Goal: Obtain resource: Download file/media

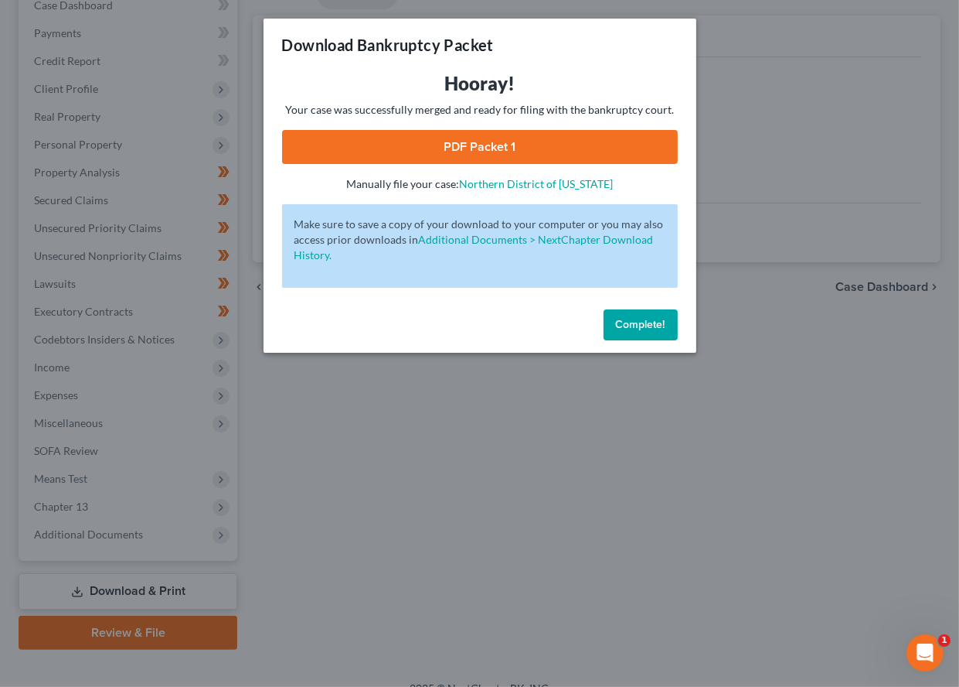
click at [538, 146] on link "PDF Packet 1" at bounding box center [480, 147] width 396 height 34
click at [427, 135] on link "PDF Packet 1" at bounding box center [480, 147] width 396 height 34
click at [406, 138] on link "PDF Packet 1" at bounding box center [480, 147] width 396 height 34
click at [622, 318] on span "Complete!" at bounding box center [640, 324] width 49 height 13
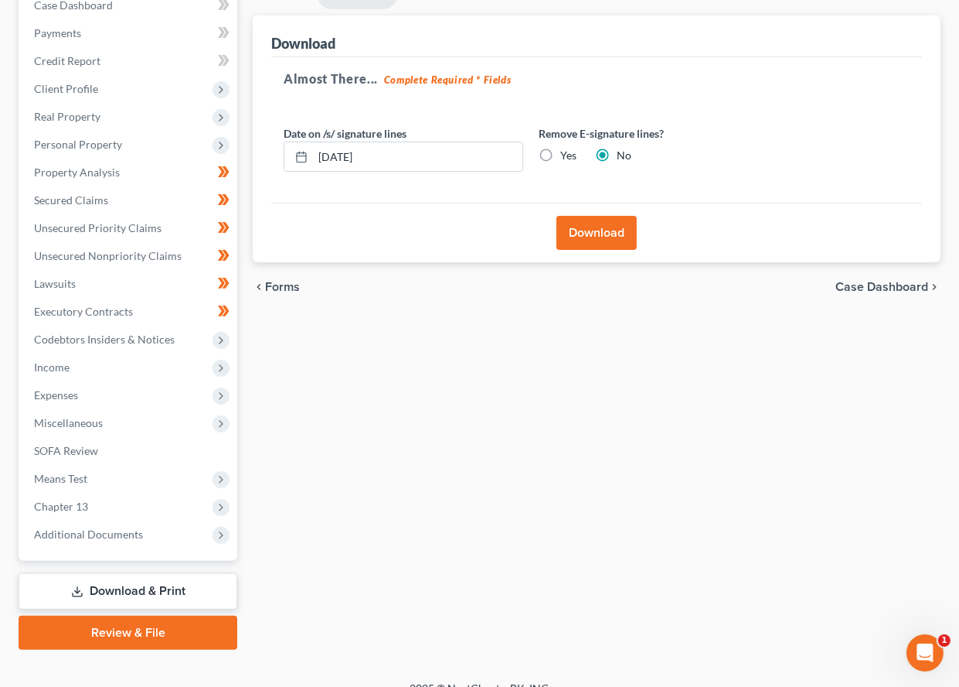
click at [83, 585] on icon at bounding box center [77, 591] width 12 height 12
click at [91, 444] on span "SOFA Review" at bounding box center [66, 450] width 64 height 13
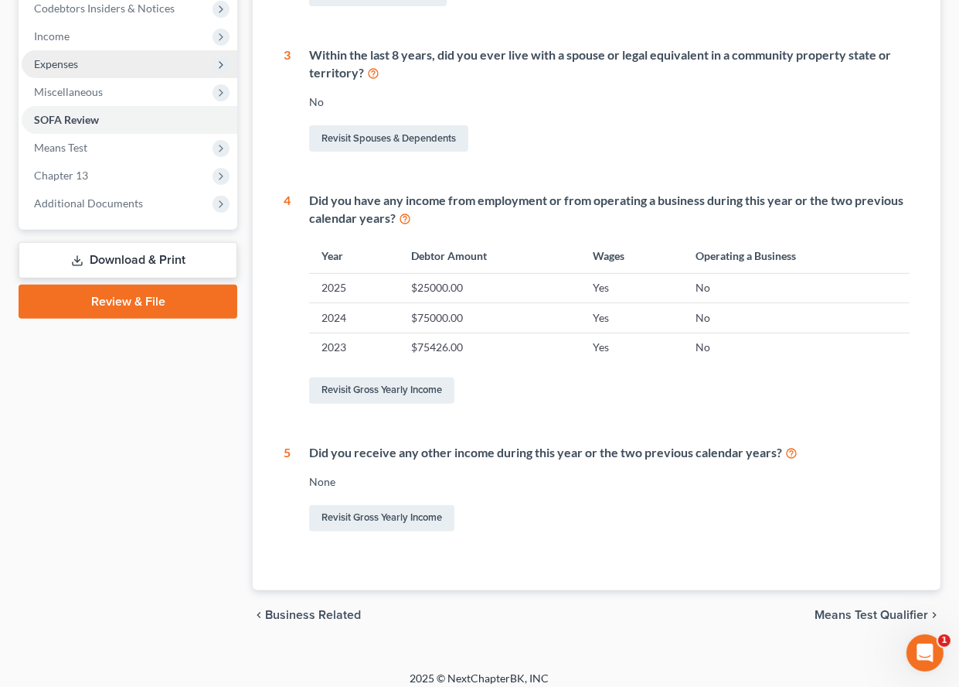
scroll to position [499, 0]
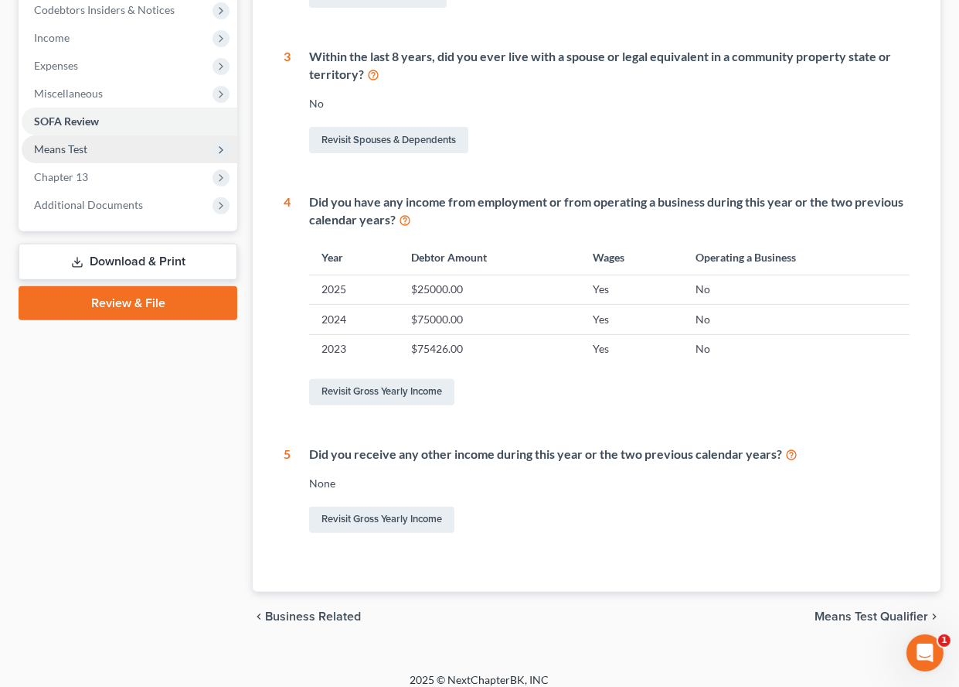
click at [55, 141] on span "Means Test" at bounding box center [130, 149] width 216 height 28
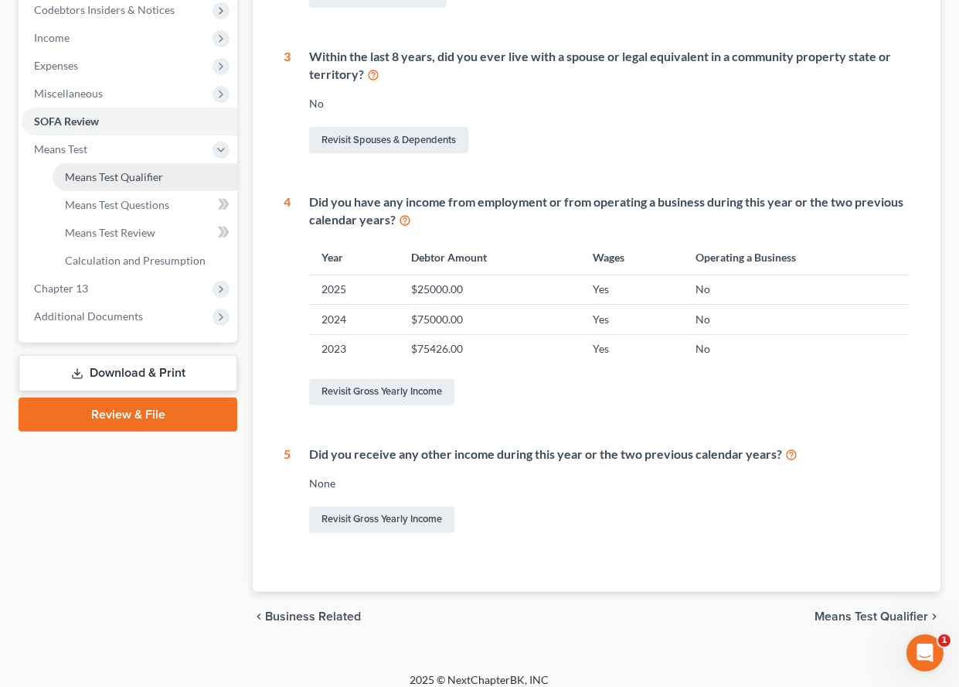
click at [68, 163] on link "Means Test Qualifier" at bounding box center [145, 177] width 185 height 28
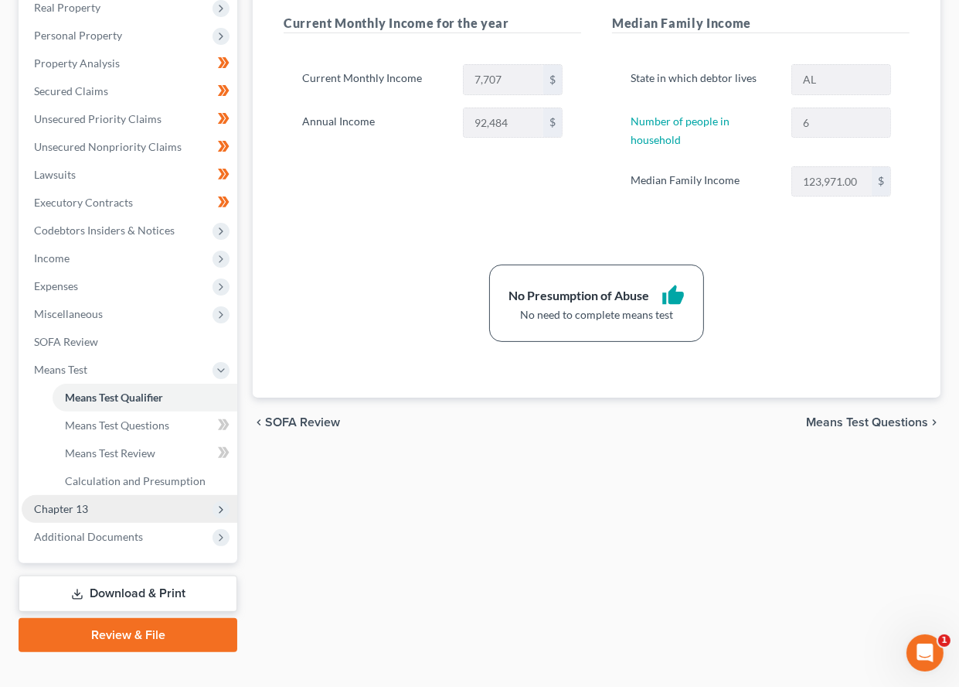
scroll to position [277, 0]
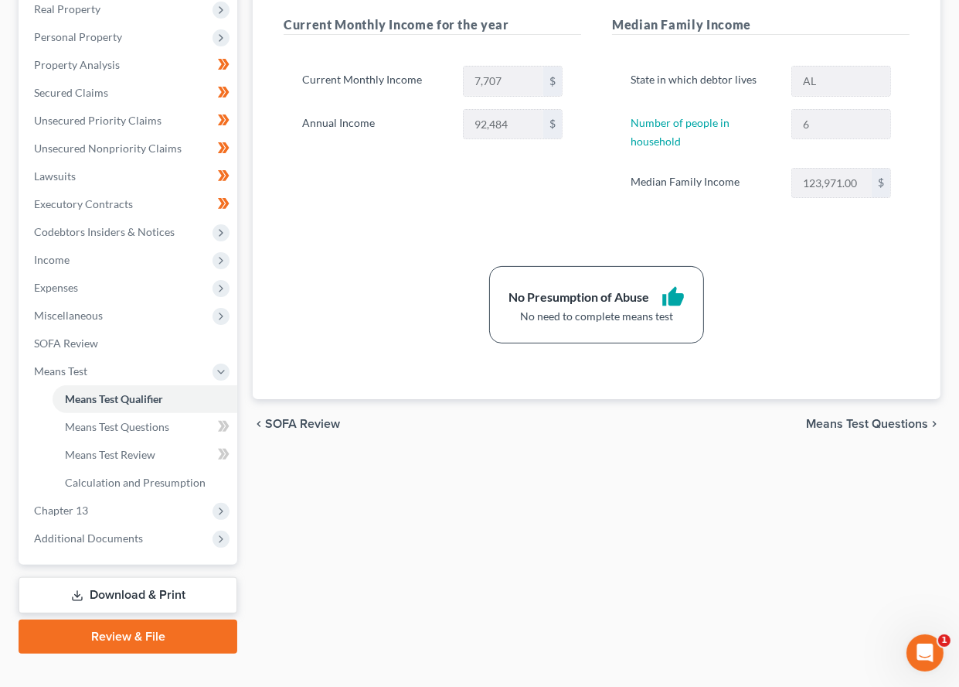
click at [129, 577] on link "Download & Print" at bounding box center [128, 595] width 219 height 36
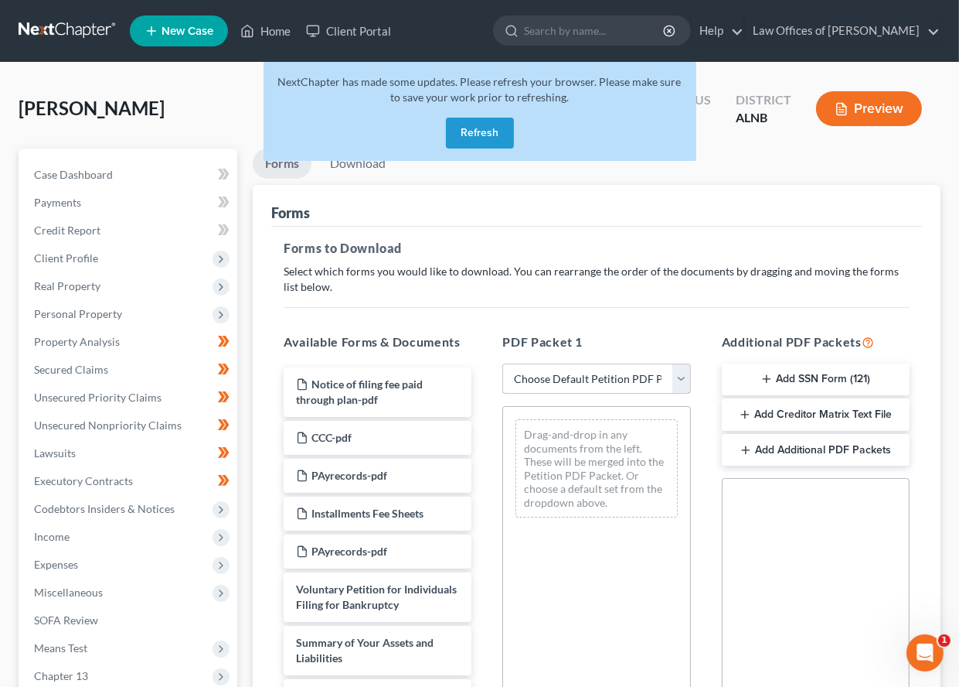
select select "2"
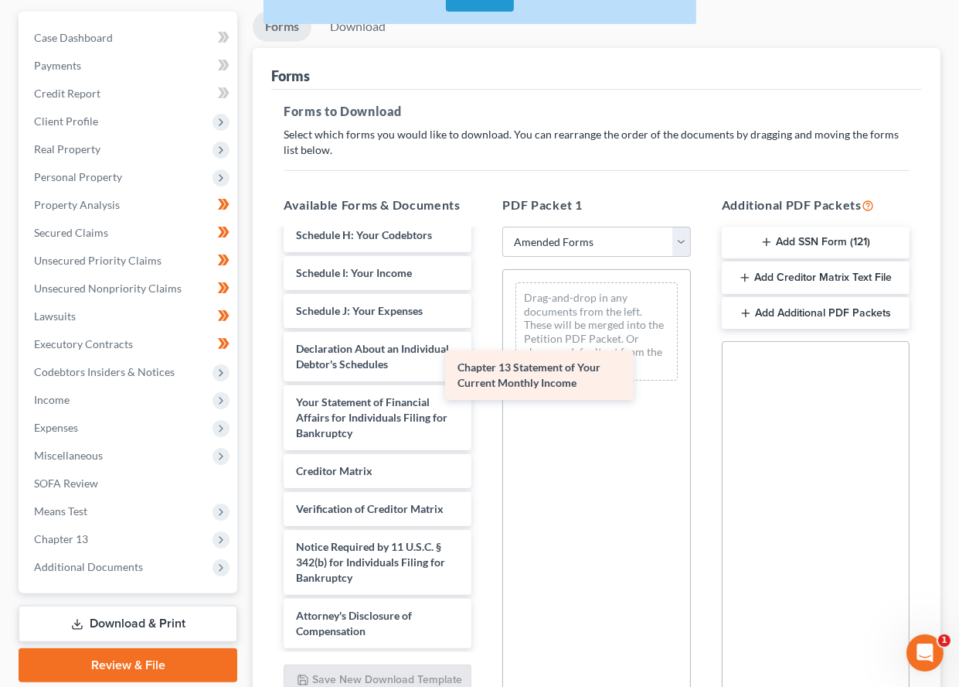
scroll to position [343, 0]
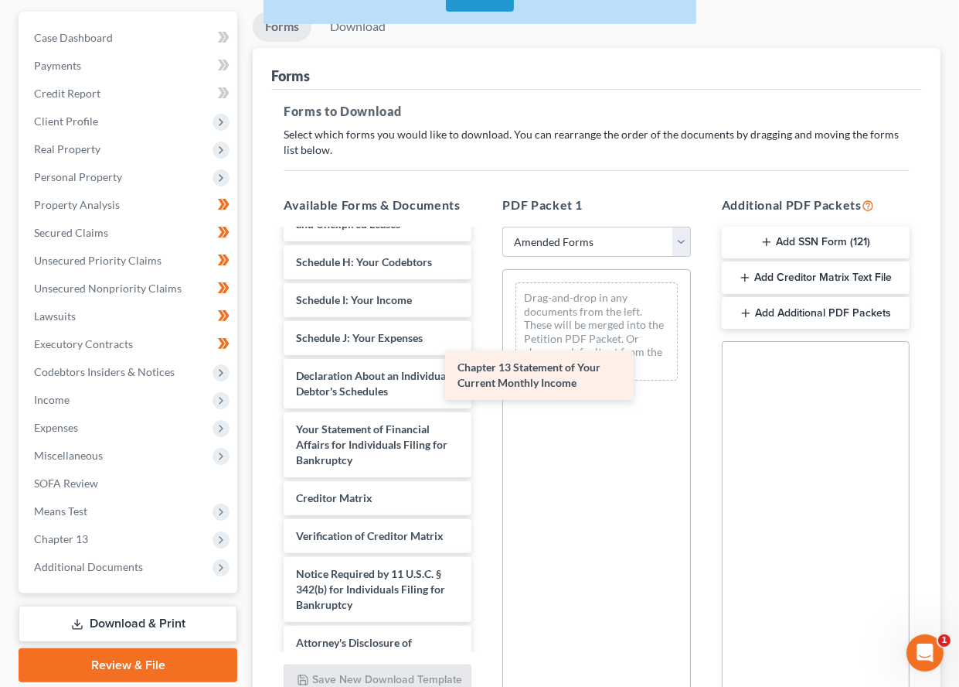
drag, startPoint x: 377, startPoint y: 421, endPoint x: 539, endPoint y: 365, distance: 171.6
click at [484, 365] on div "Chapter 13 Statement of Your Current Monthly Income Voluntary Petition for Indi…" at bounding box center [377, 281] width 213 height 788
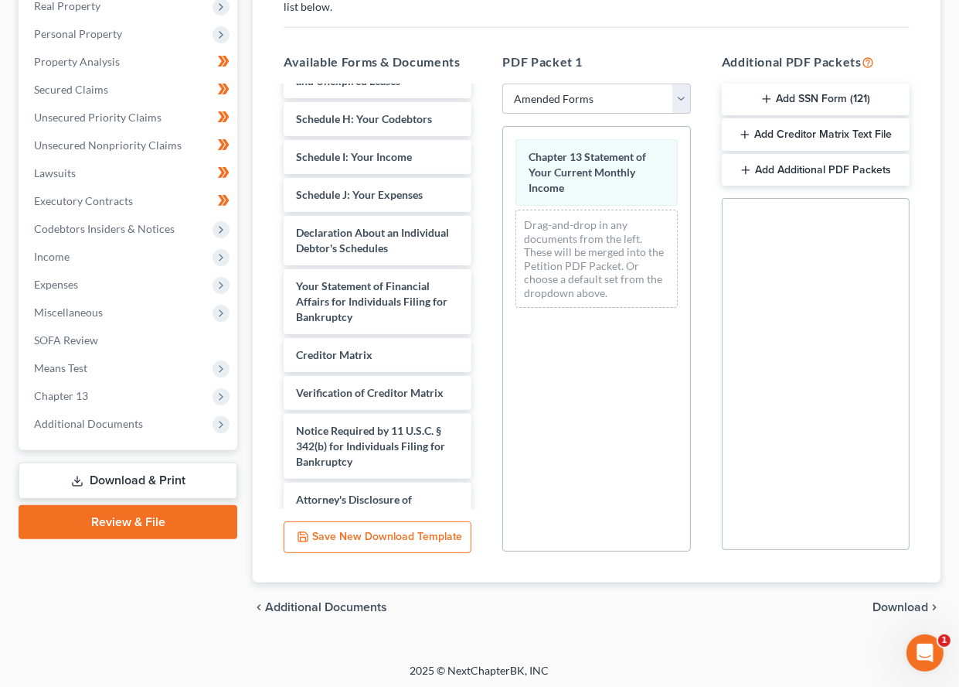
scroll to position [279, 0]
click at [892, 605] on span "Download" at bounding box center [901, 608] width 56 height 12
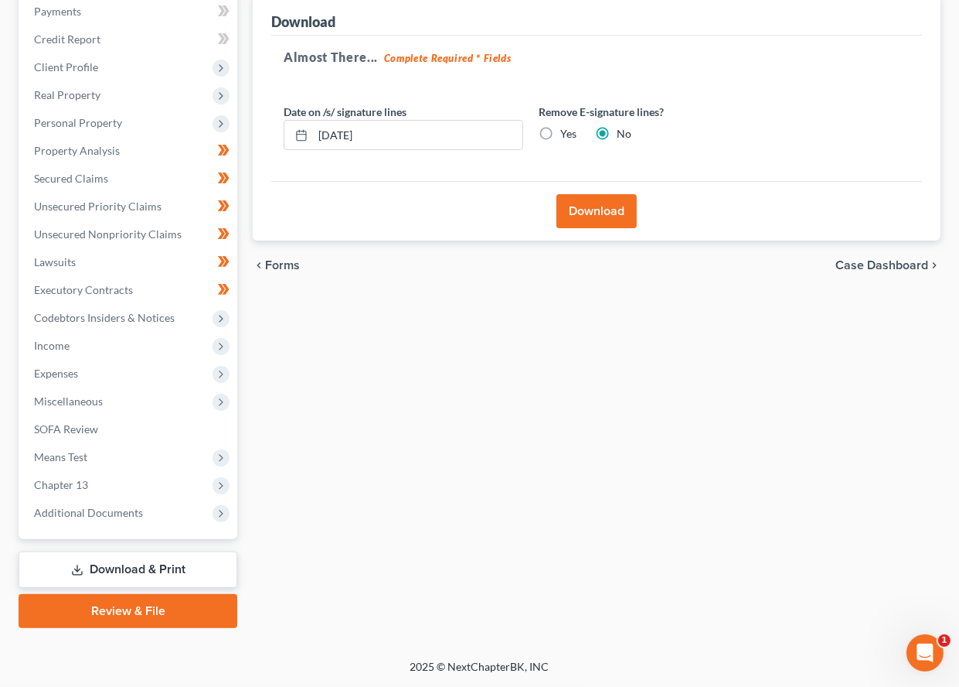
scroll to position [170, 0]
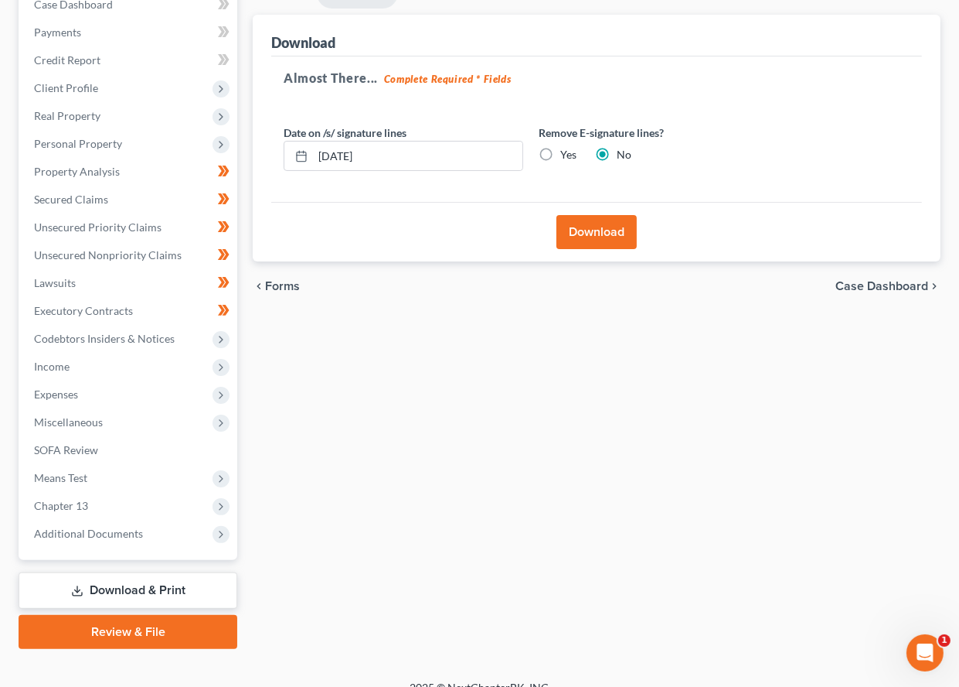
click at [625, 231] on button "Download" at bounding box center [597, 232] width 80 height 34
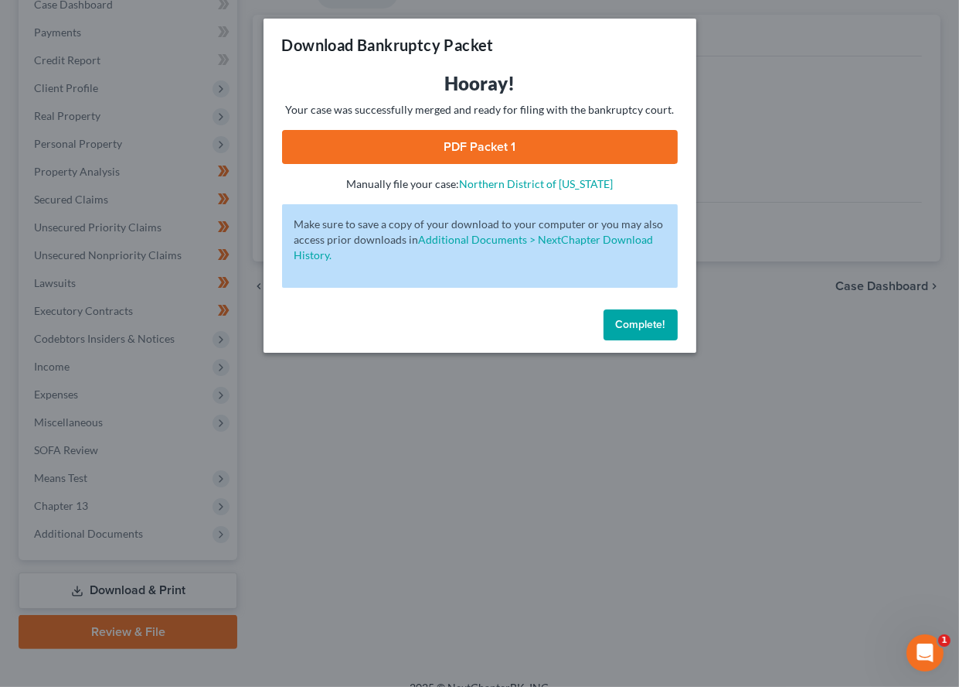
click at [507, 154] on link "PDF Packet 1" at bounding box center [480, 147] width 396 height 34
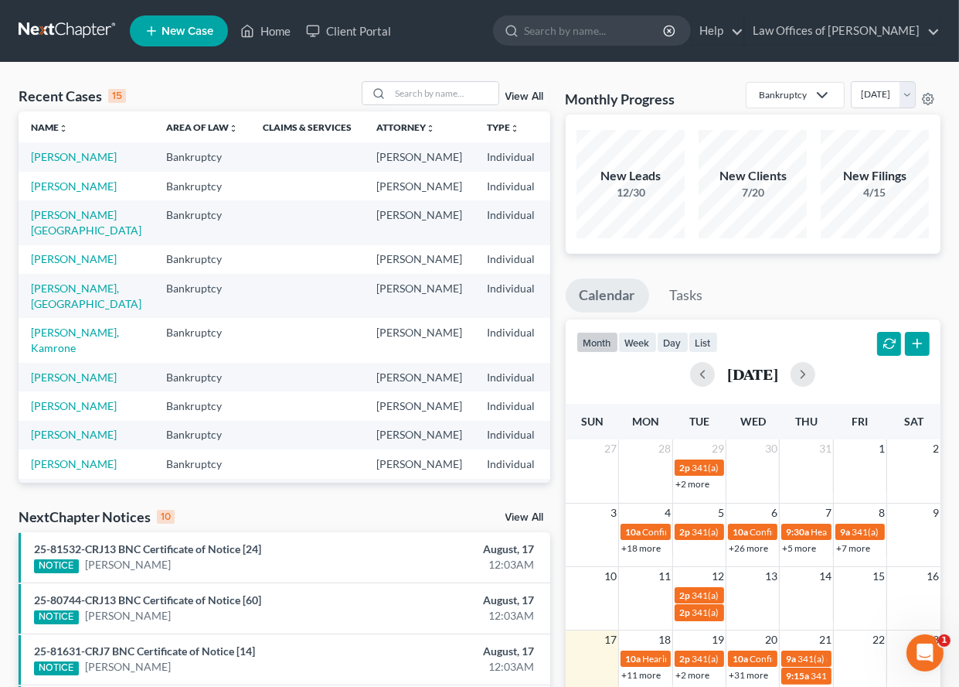
click at [535, 511] on div "NextChapter Notices 10 View All" at bounding box center [285, 519] width 532 height 25
click at [520, 517] on link "View All" at bounding box center [525, 517] width 39 height 11
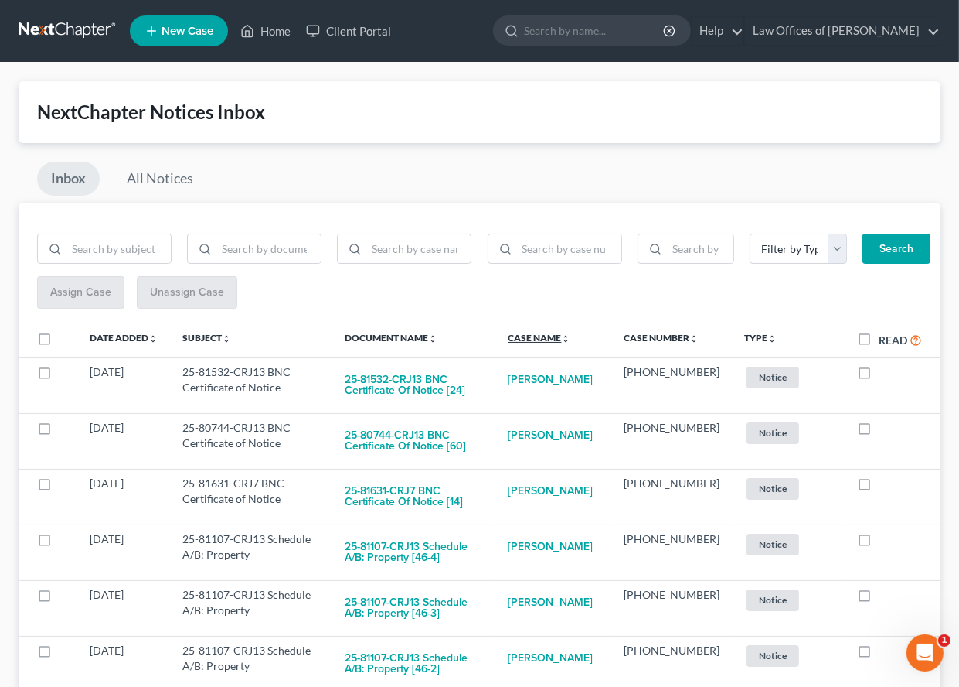
click at [571, 336] on link "Case Name unfold_more expand_more expand_less" at bounding box center [540, 338] width 63 height 12
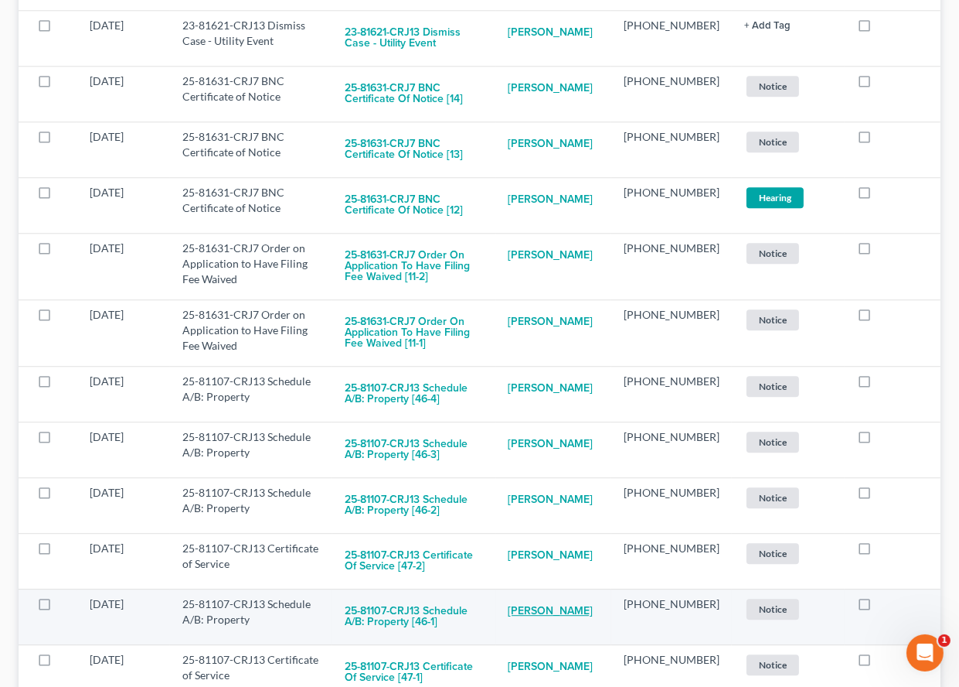
scroll to position [3740, 0]
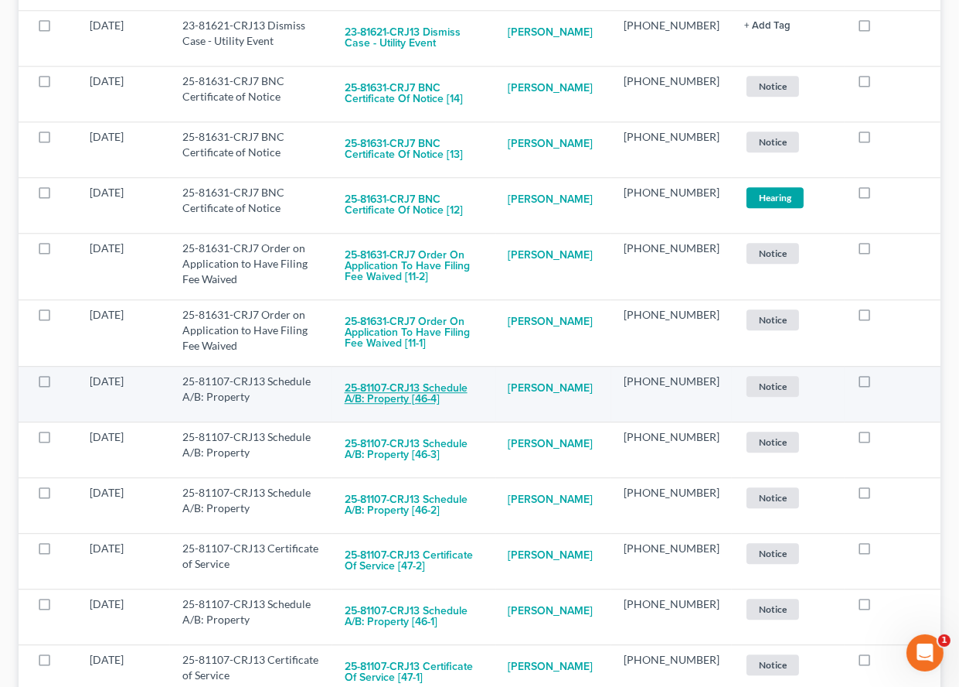
click at [455, 373] on button "25-81107-CRJ13 Schedule A/B: Property [46-4]" at bounding box center [414, 394] width 139 height 42
checkbox input "true"
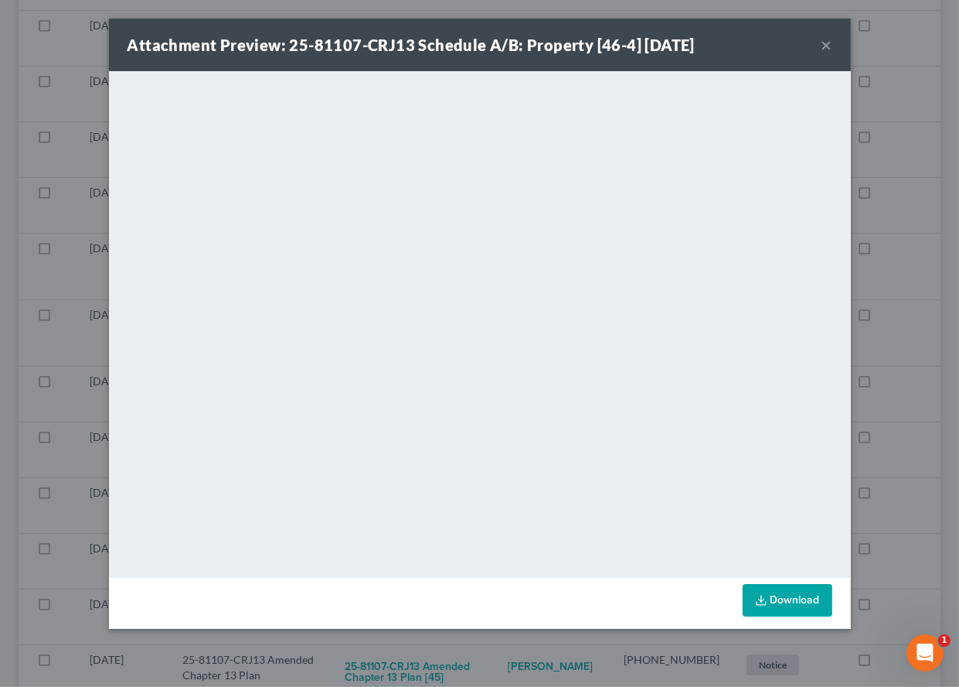
click at [506, 656] on div "Attachment Preview: 25-81107-CRJ13 Schedule A/B: Property [46-4] [DATE] × <obje…" at bounding box center [479, 343] width 959 height 687
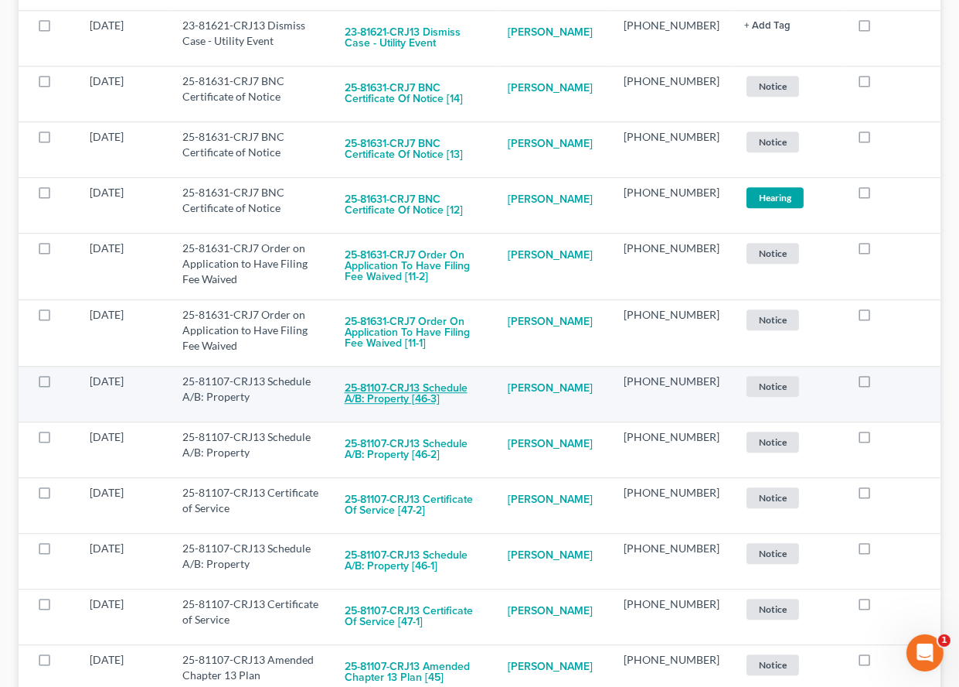
click at [450, 373] on button "25-81107-CRJ13 Schedule A/B: Property [46-3]" at bounding box center [414, 394] width 139 height 42
checkbox input "true"
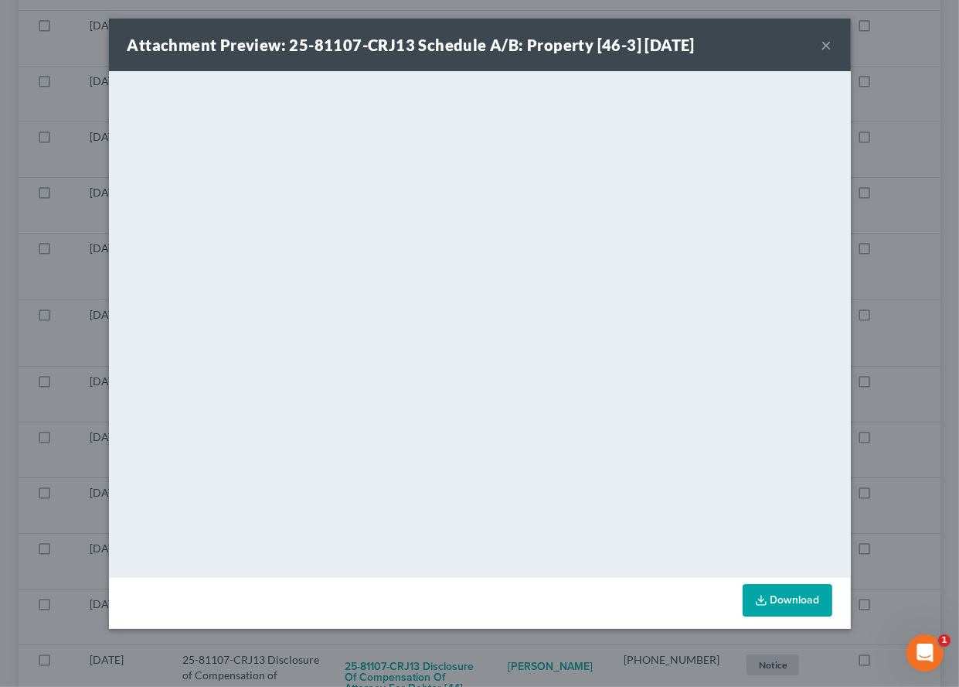
click at [513, 667] on div "Attachment Preview: 25-81107-CRJ13 Schedule A/B: Property [46-3] [DATE] × <obje…" at bounding box center [479, 343] width 959 height 687
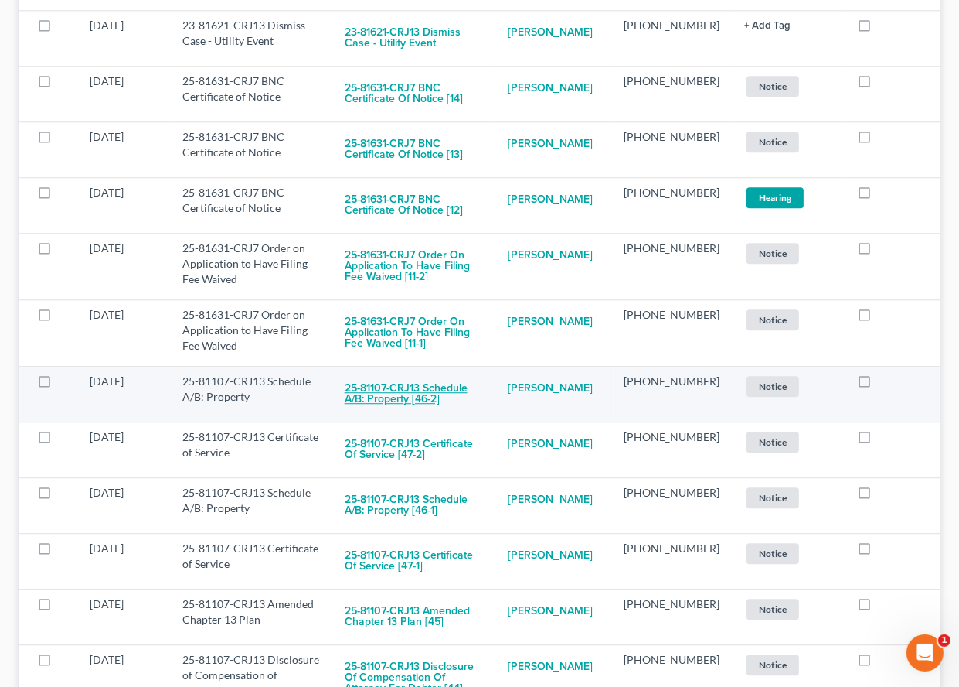
click at [475, 373] on button "25-81107-CRJ13 Schedule A/B: Property [46-2]" at bounding box center [414, 394] width 139 height 42
checkbox input "true"
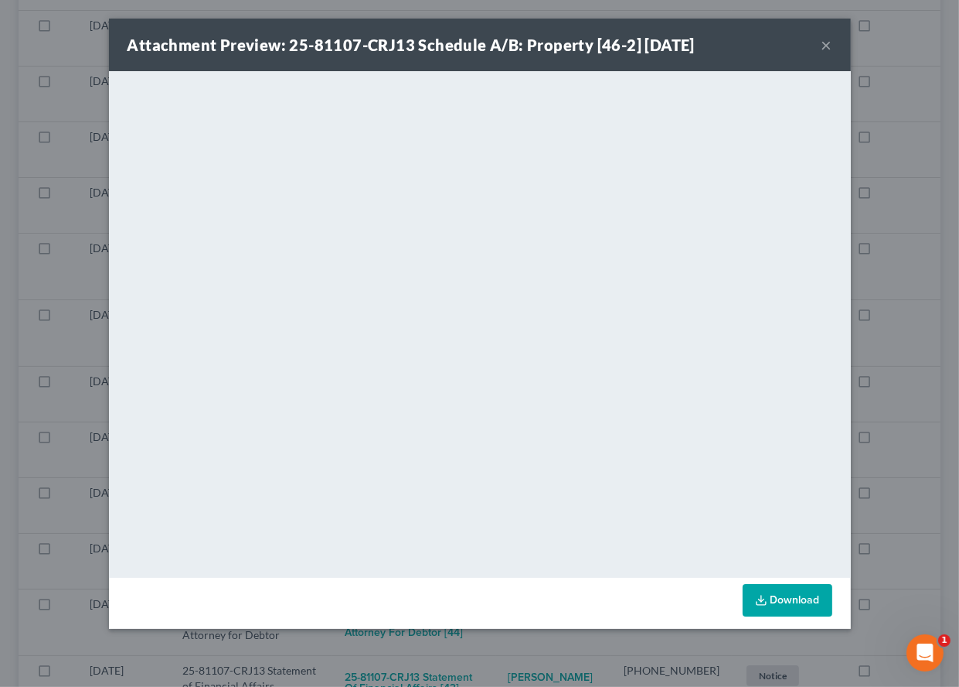
click at [506, 652] on div "Attachment Preview: 25-81107-CRJ13 Schedule A/B: Property [46-2] [DATE] × <obje…" at bounding box center [479, 343] width 959 height 687
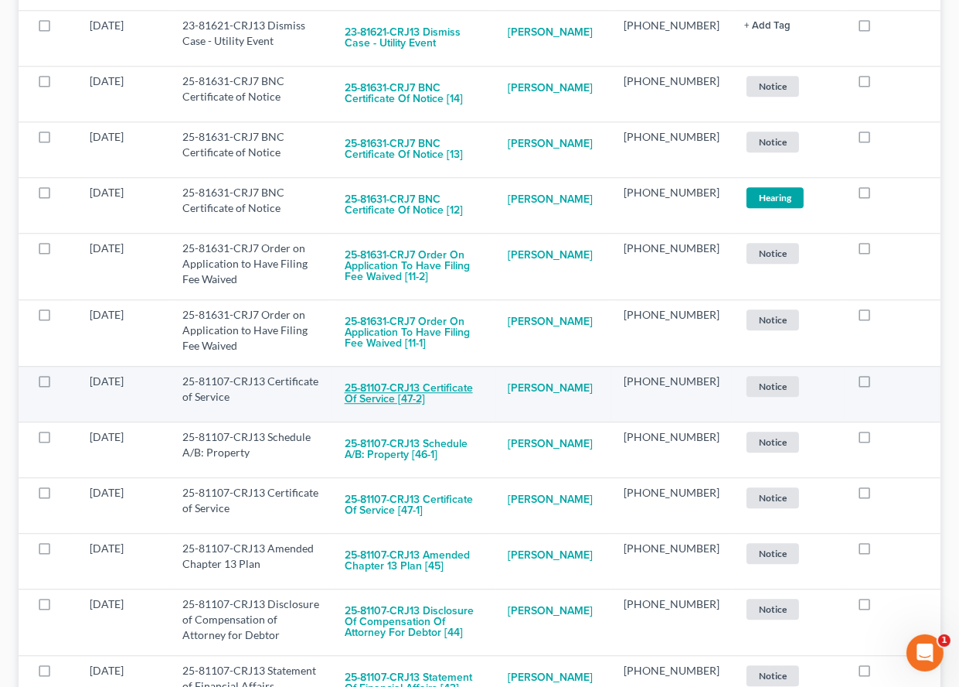
click at [475, 373] on button "25-81107-CRJ13 Certificate of Service [47-2]" at bounding box center [414, 394] width 139 height 42
checkbox input "true"
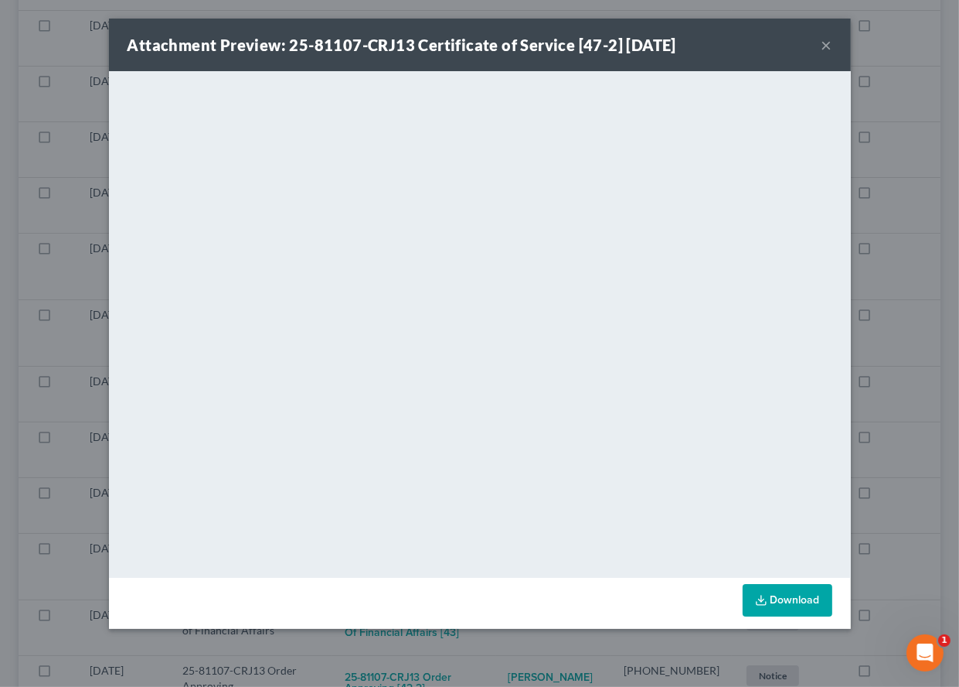
click at [537, 648] on div "Attachment Preview: 25-81107-CRJ13 Certificate of Service [47-2] [DATE] × <obje…" at bounding box center [479, 343] width 959 height 687
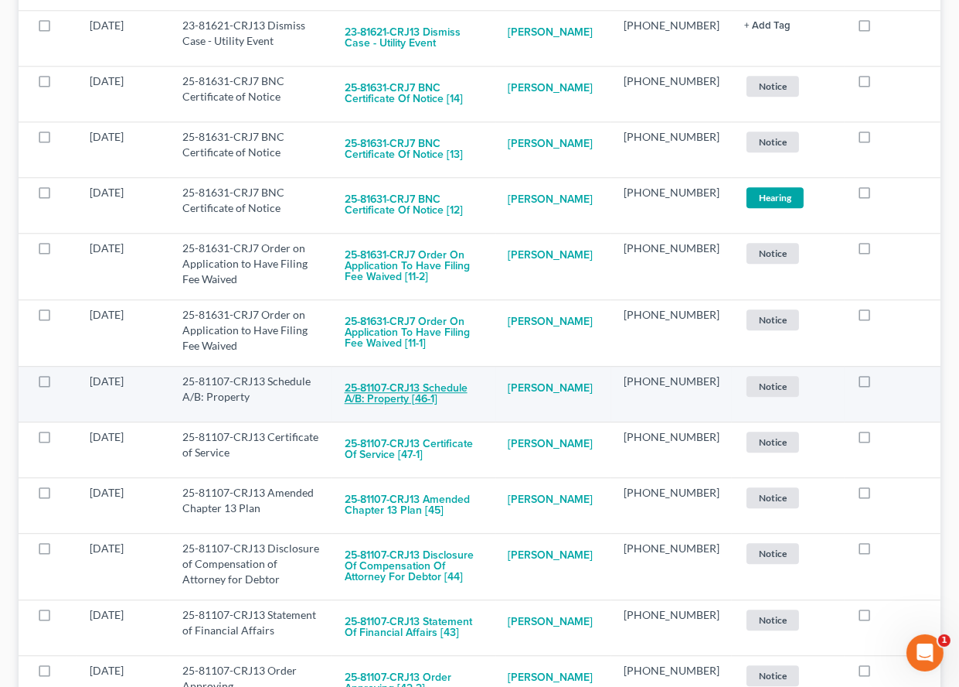
click at [471, 373] on button "25-81107-CRJ13 Schedule A/B: Property [46-1]" at bounding box center [414, 394] width 139 height 42
checkbox input "true"
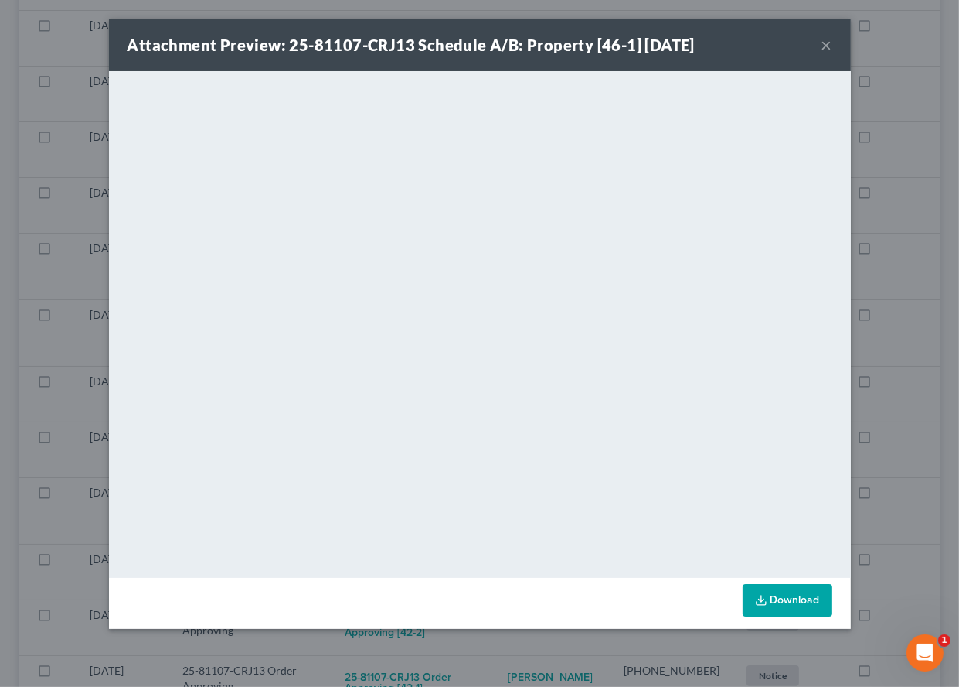
click at [494, 642] on div "Attachment Preview: 25-81107-CRJ13 Schedule A/B: Property [46-1] [DATE] × <obje…" at bounding box center [479, 343] width 959 height 687
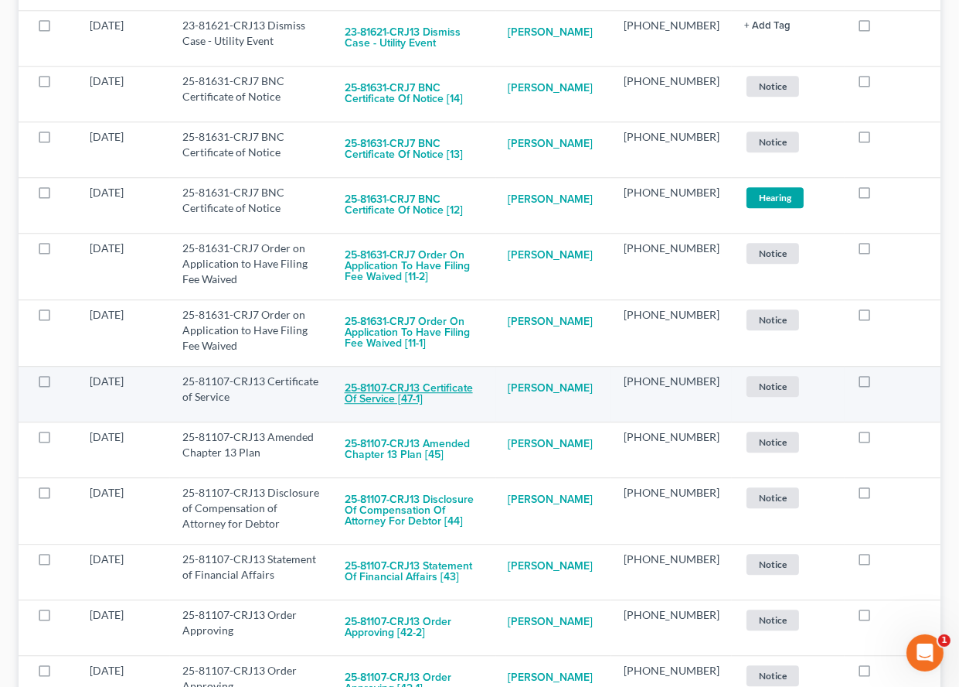
click at [455, 373] on button "25-81107-CRJ13 Certificate of Service [47-1]" at bounding box center [414, 394] width 139 height 42
checkbox input "true"
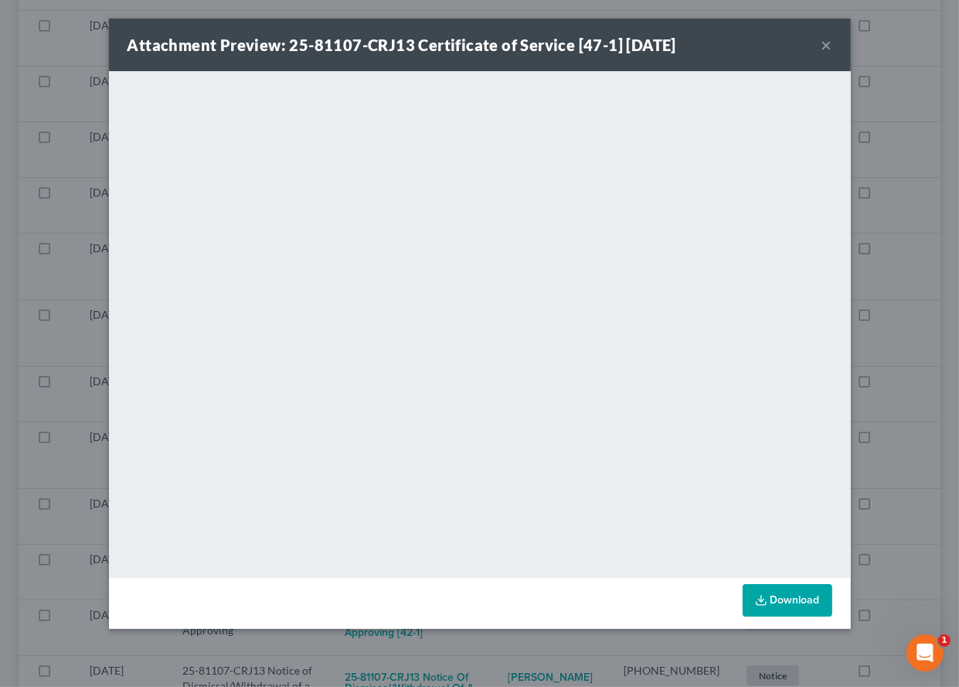
click at [503, 650] on div "Attachment Preview: 25-81107-CRJ13 Certificate of Service [47-1] [DATE] × <obje…" at bounding box center [479, 343] width 959 height 687
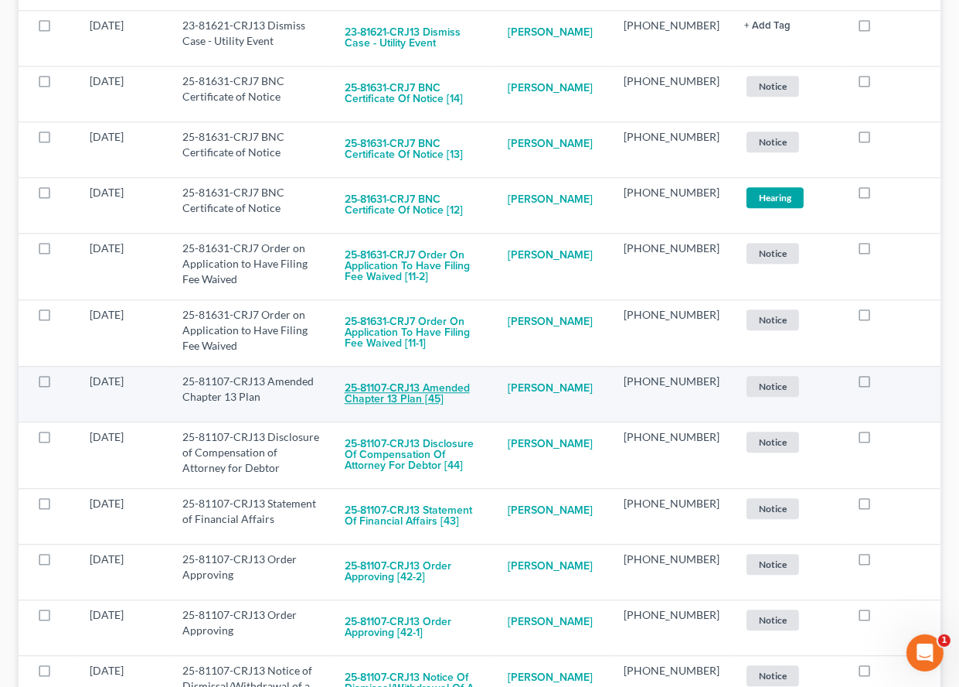
click at [419, 373] on button "25-81107-CRJ13 Amended Chapter 13 Plan [45]" at bounding box center [414, 394] width 139 height 42
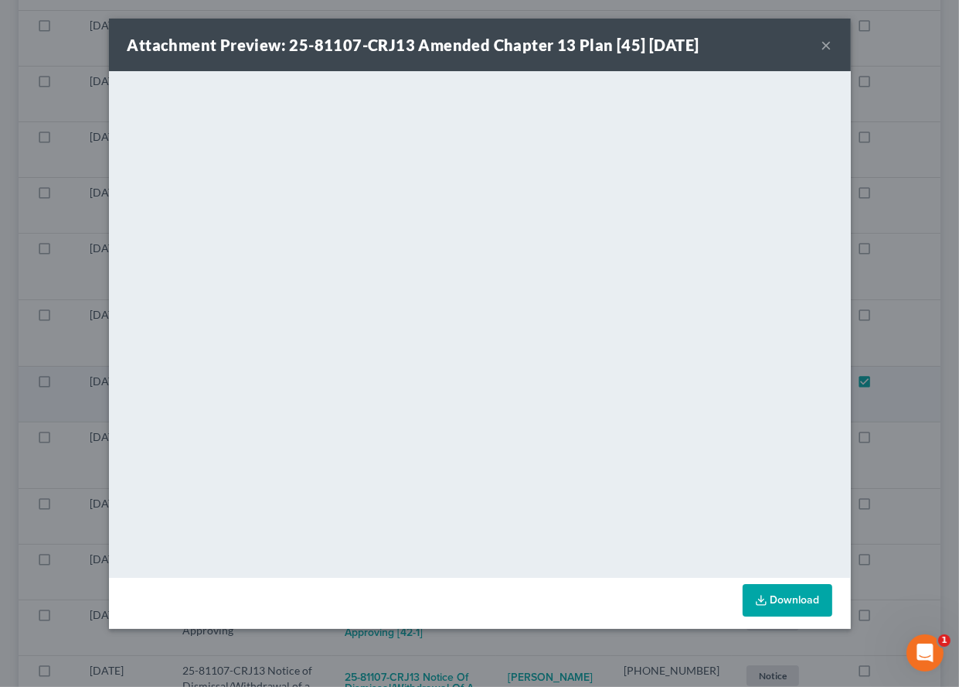
checkbox input "true"
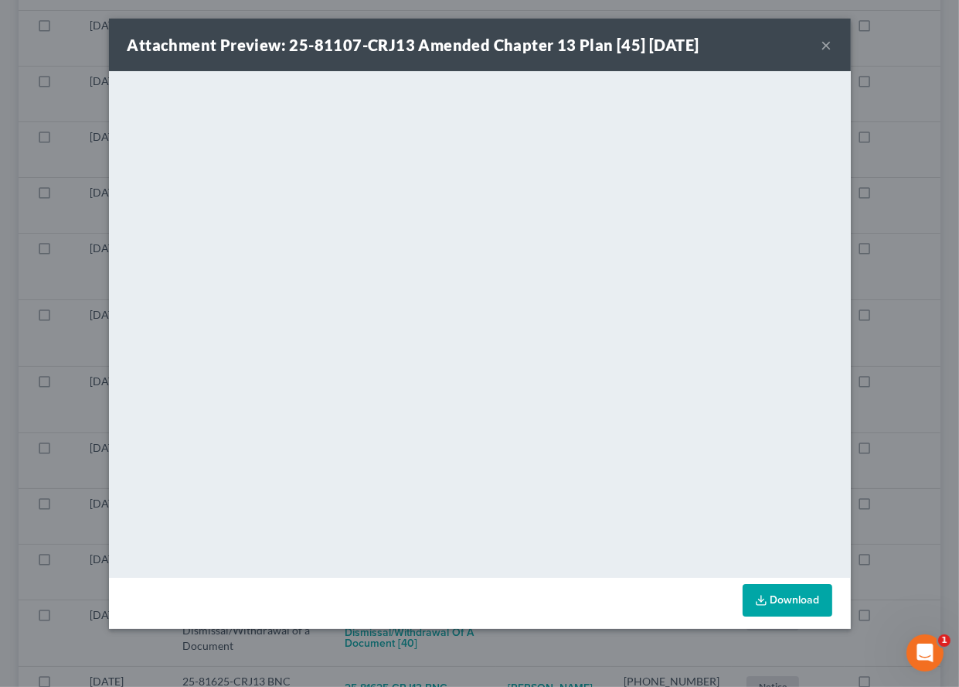
click at [508, 642] on div "Attachment Preview: 25-81107-CRJ13 Amended Chapter 13 Plan [45] [DATE] × <objec…" at bounding box center [479, 343] width 959 height 687
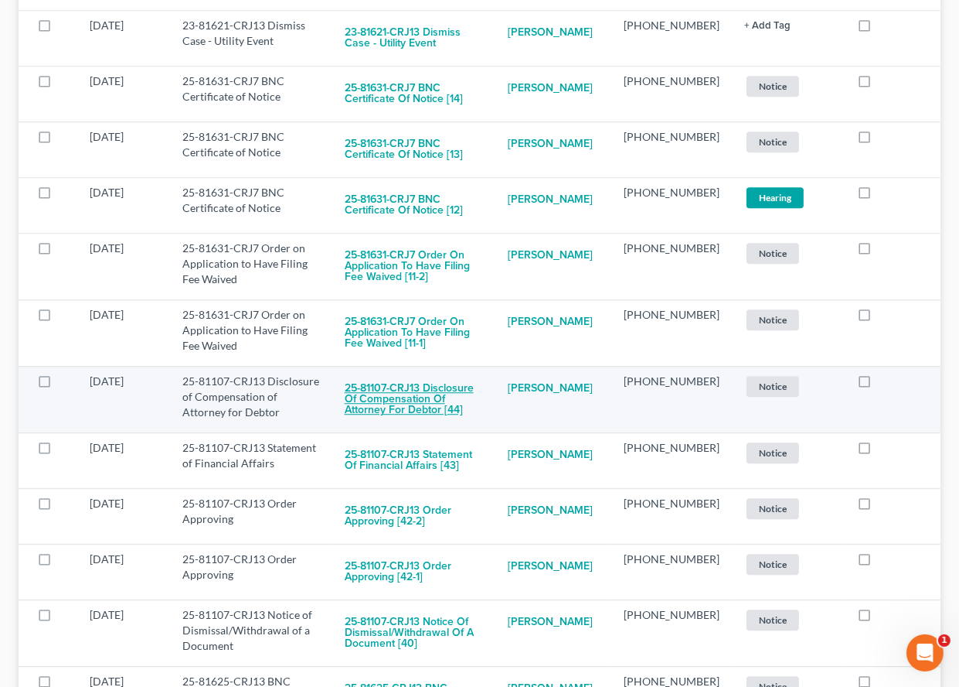
click at [423, 373] on button "25-81107-CRJ13 Disclosure of Compensation of Attorney for Debtor [44]" at bounding box center [414, 399] width 139 height 53
checkbox input "true"
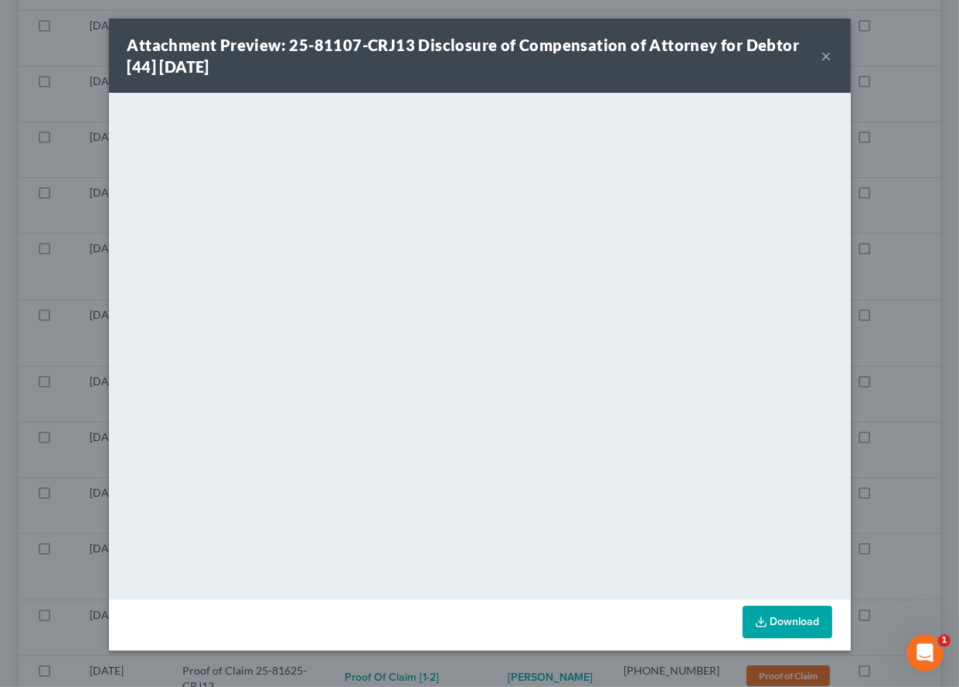
click at [621, 663] on div "Attachment Preview: 25-81107-CRJ13 Disclosure of Compensation of Attorney for D…" at bounding box center [479, 343] width 959 height 687
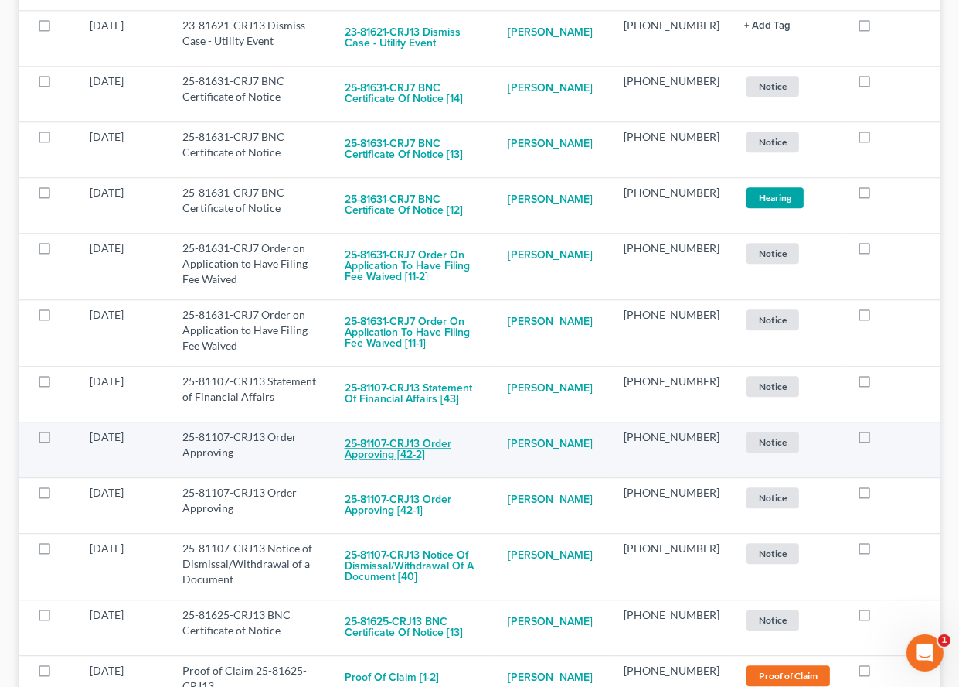
click at [398, 429] on button "25-81107-CRJ13 Order Approving [42-2]" at bounding box center [414, 450] width 139 height 42
checkbox input "true"
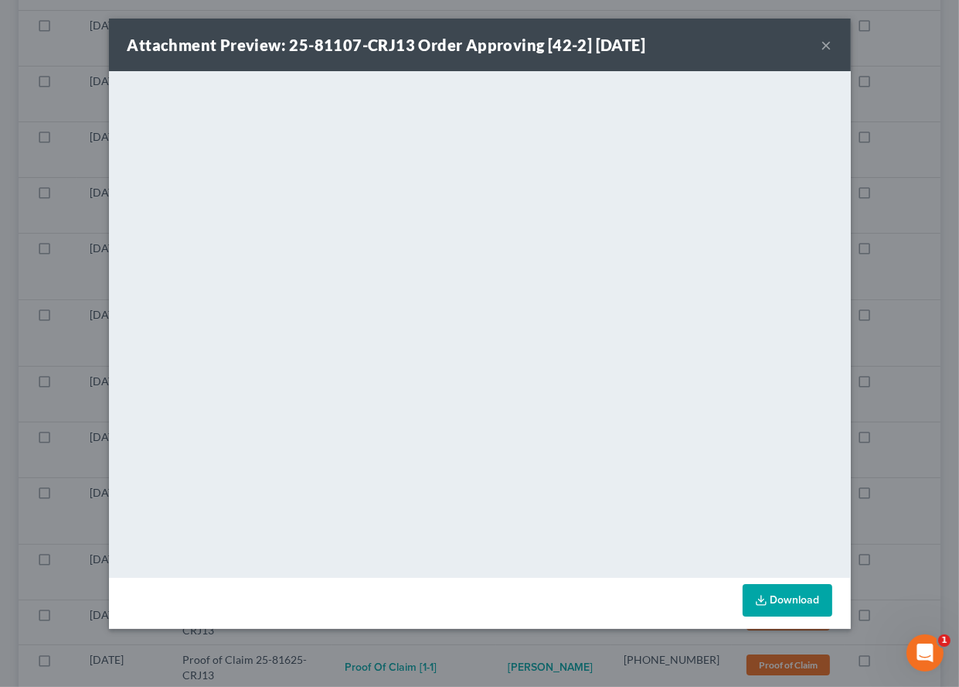
click at [649, 669] on div "Attachment Preview: 25-81107-CRJ13 Order Approving [42-2] [DATE] × <object ng-a…" at bounding box center [479, 343] width 959 height 687
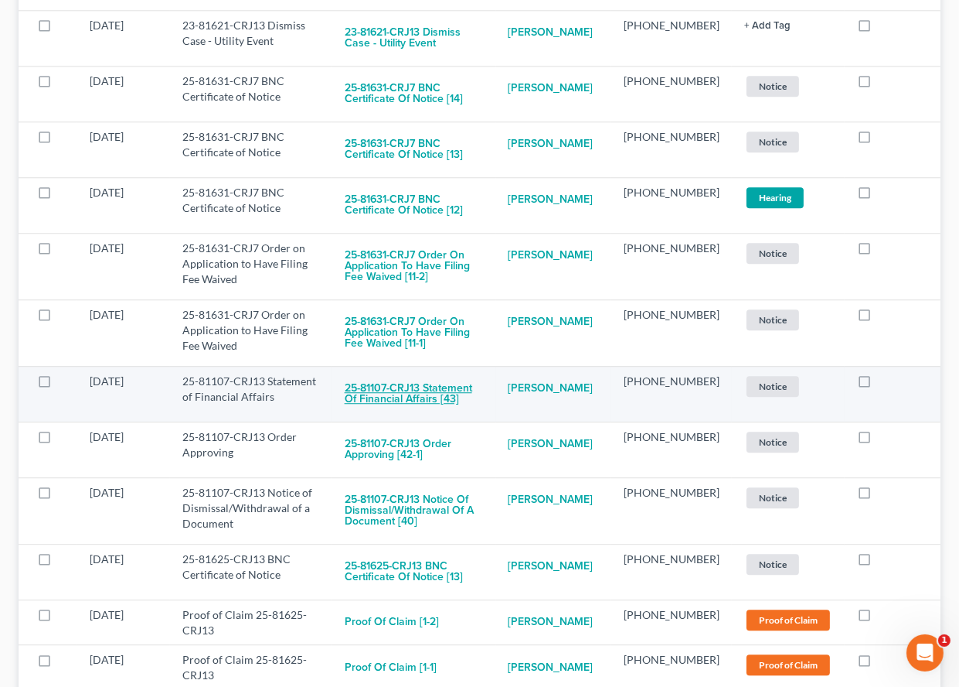
click at [421, 373] on button "25-81107-CRJ13 Statement of Financial Affairs [43]" at bounding box center [414, 394] width 139 height 42
checkbox input "true"
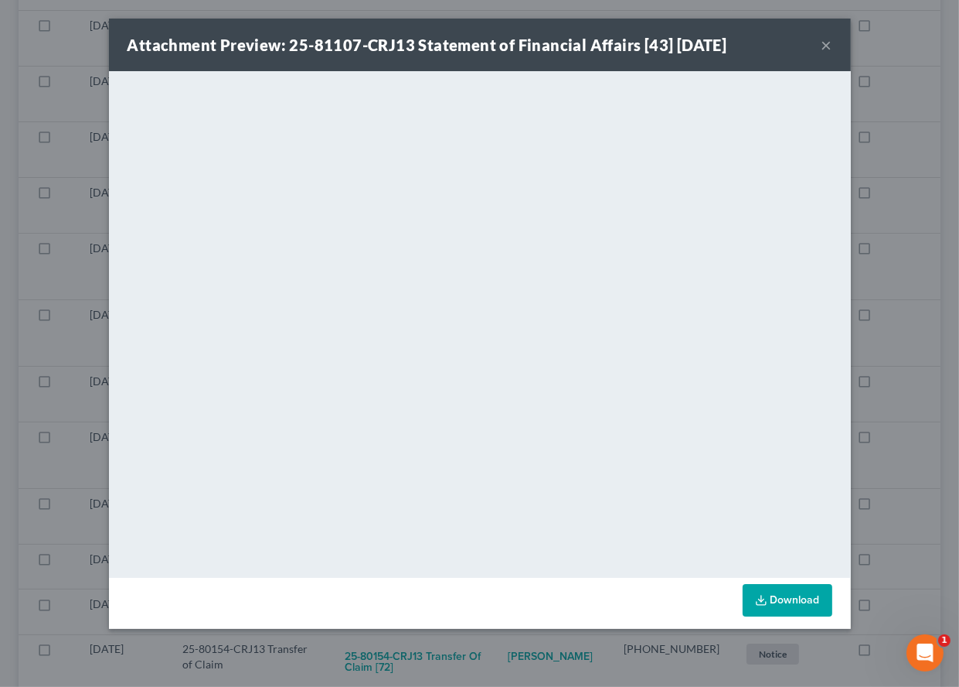
click at [523, 632] on div "Attachment Preview: 25-81107-CRJ13 Statement of Financial Affairs [43] [DATE] ×…" at bounding box center [479, 343] width 959 height 687
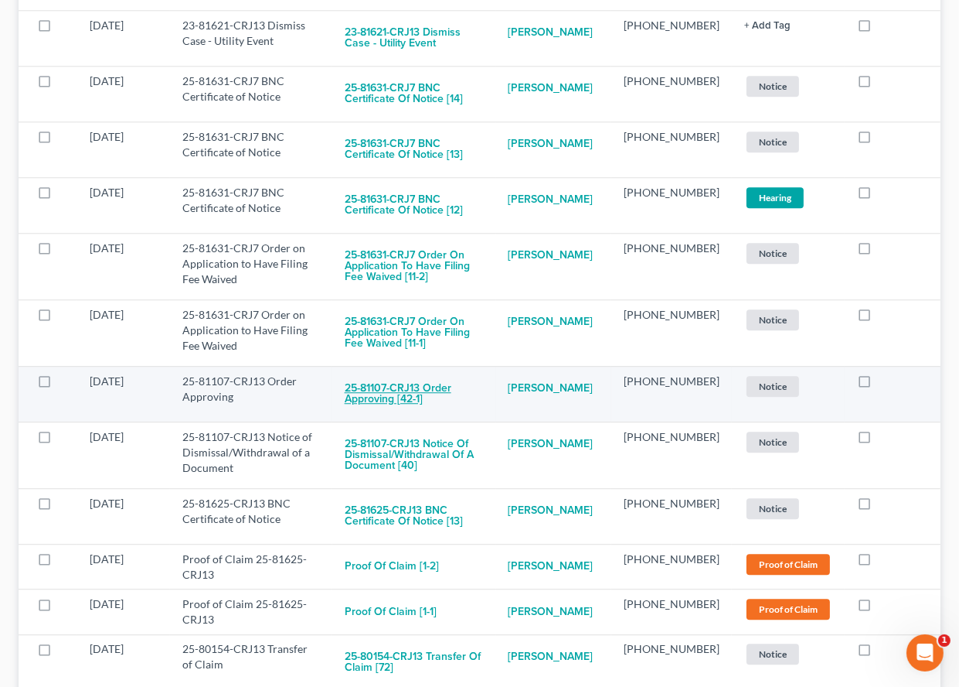
click at [411, 373] on button "25-81107-CRJ13 Order Approving [42-1]" at bounding box center [414, 394] width 139 height 42
checkbox input "true"
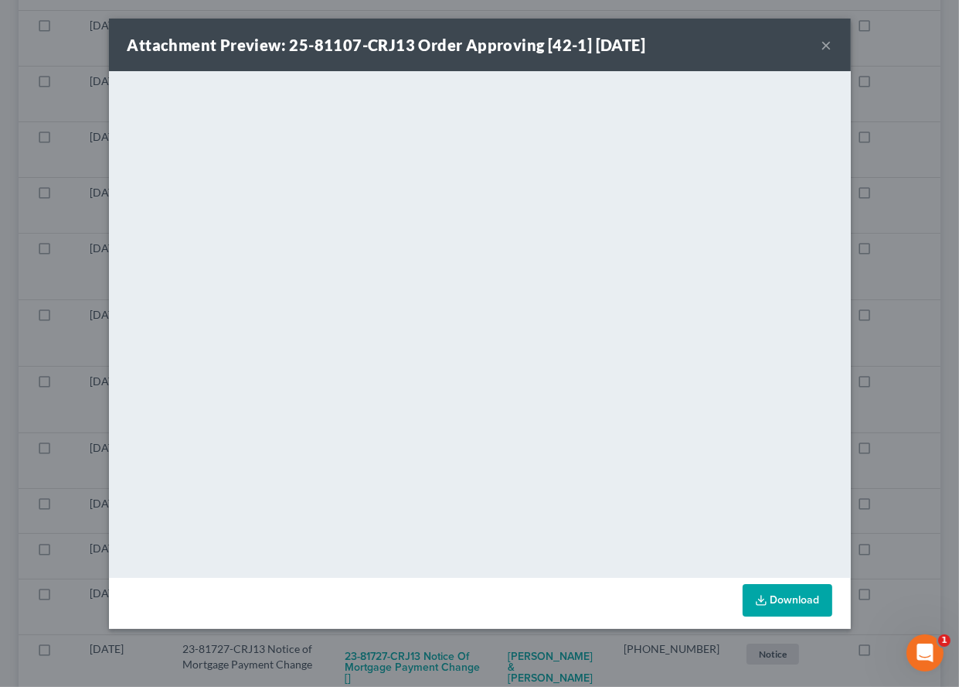
click at [513, 657] on div "Attachment Preview: 25-81107-CRJ13 Order Approving [42-1] [DATE] × <object ng-a…" at bounding box center [479, 343] width 959 height 687
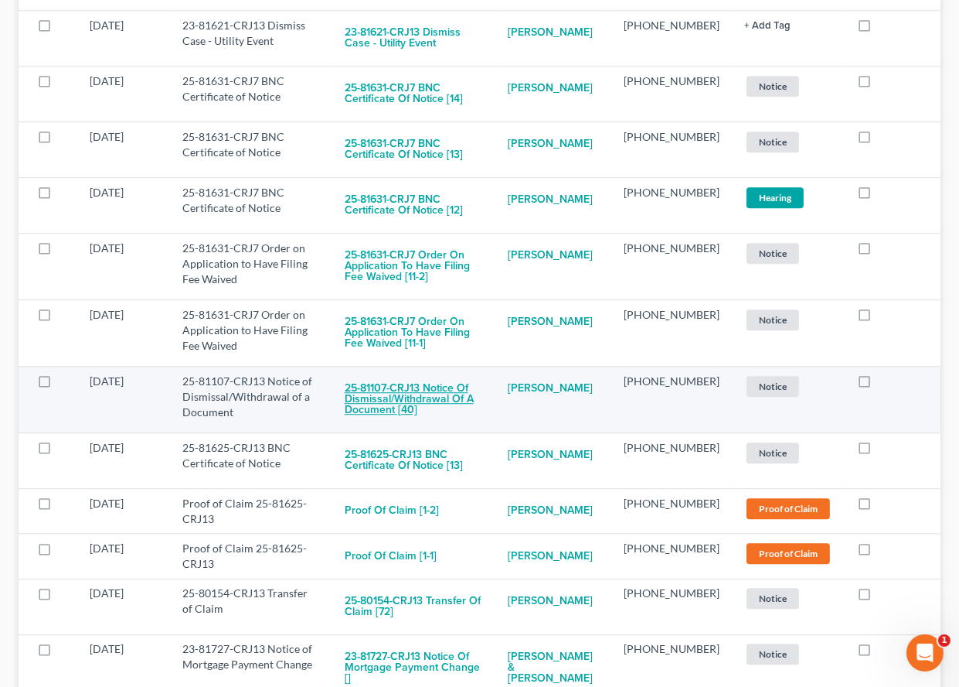
click at [431, 373] on button "25-81107-CRJ13 Notice of Dismissal/Withdrawal of a Document [40]" at bounding box center [414, 399] width 139 height 53
checkbox input "true"
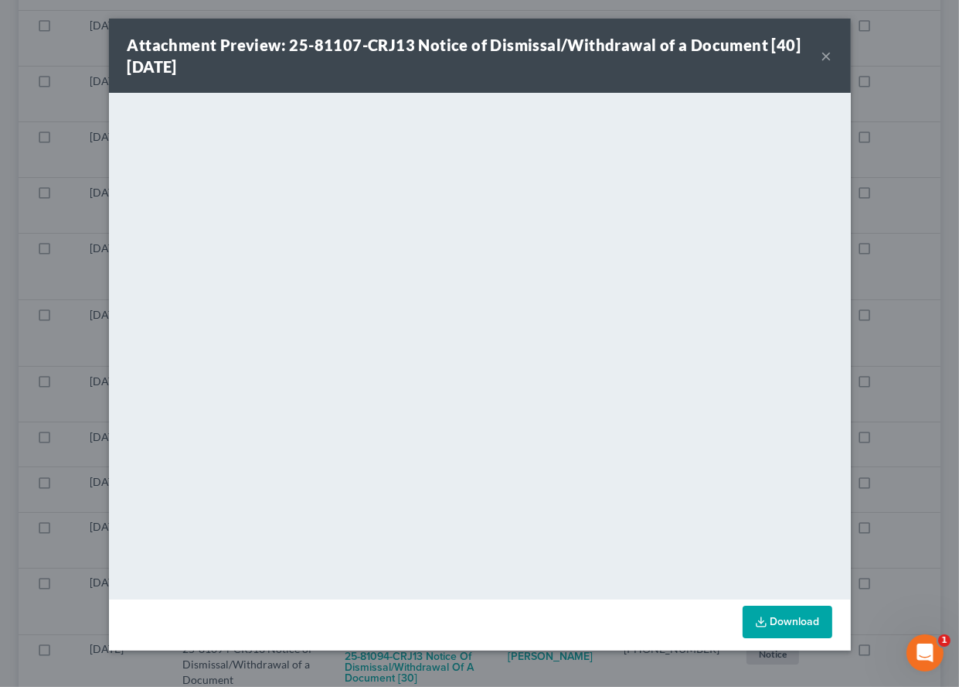
click at [895, 423] on div "Attachment Preview: 25-81107-CRJ13 Notice of Dismissal/Withdrawal of a Document…" at bounding box center [479, 343] width 959 height 687
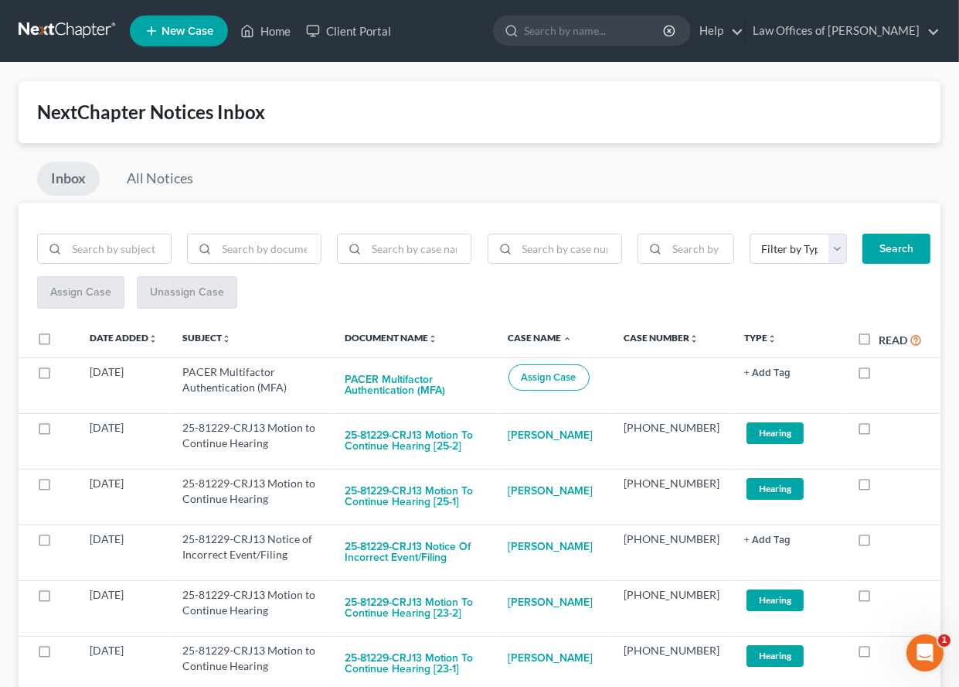
scroll to position [0, 0]
click at [578, 22] on input "search" at bounding box center [594, 30] width 141 height 29
type input "[PERSON_NAME]"
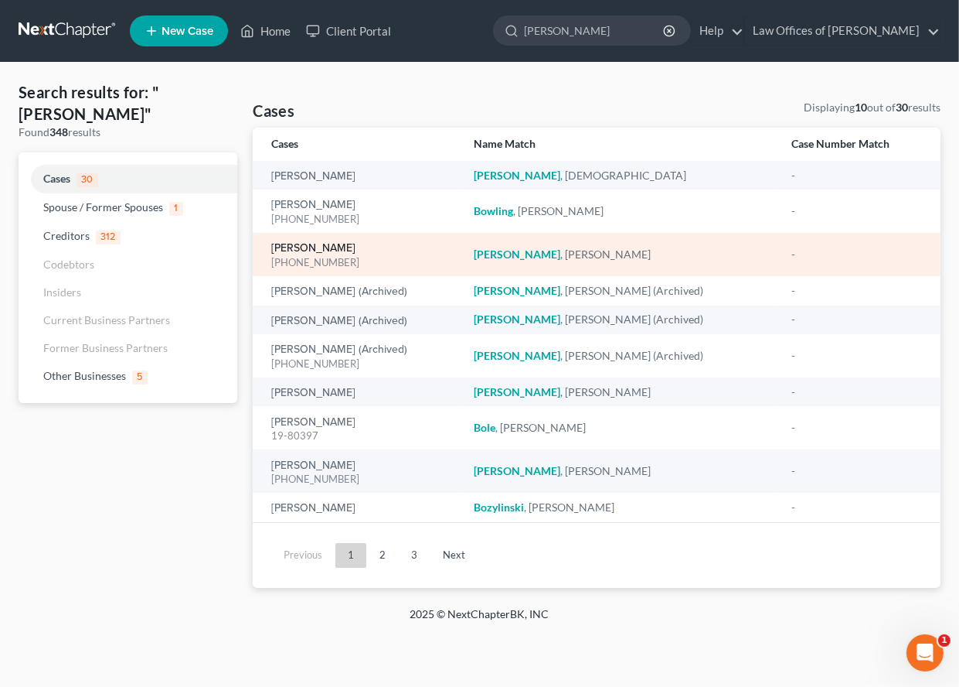
click at [305, 243] on link "[PERSON_NAME]" at bounding box center [313, 248] width 84 height 11
select select "1"
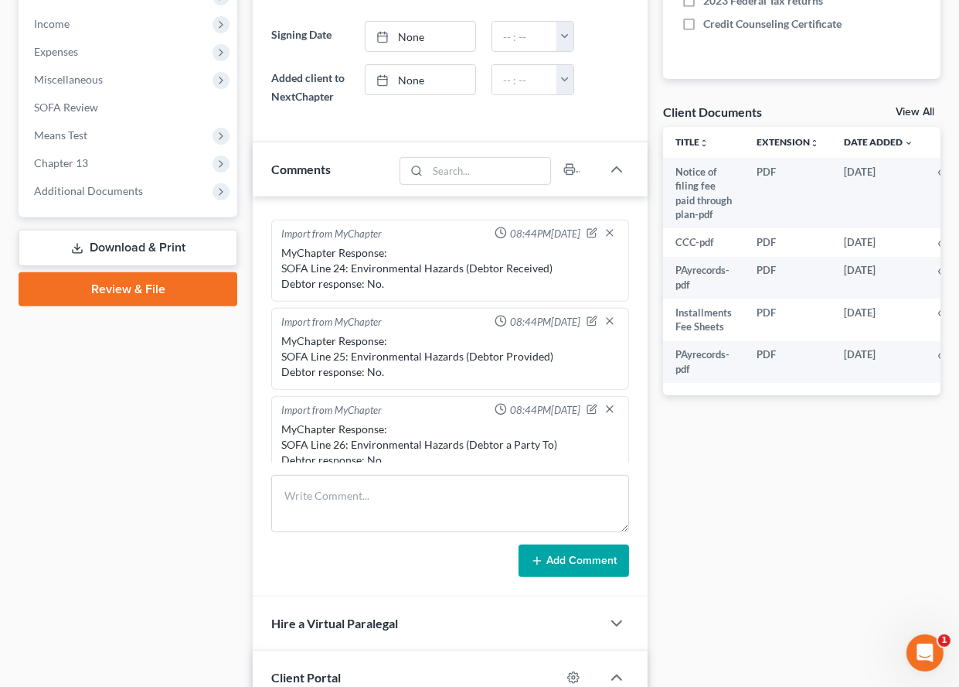
scroll to position [521, 0]
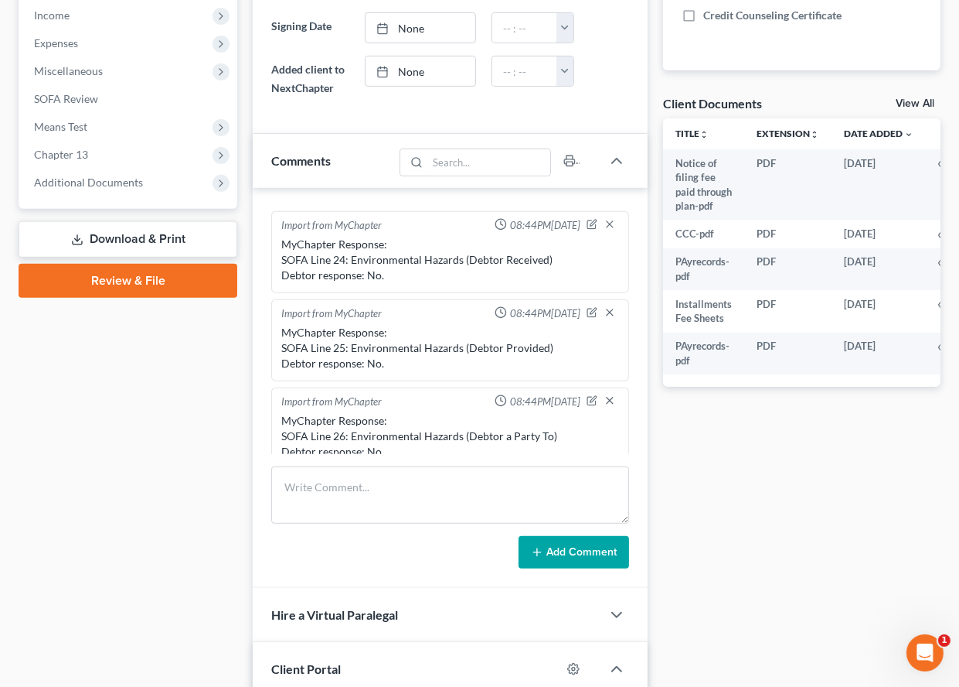
click at [189, 221] on link "Download & Print" at bounding box center [128, 239] width 219 height 36
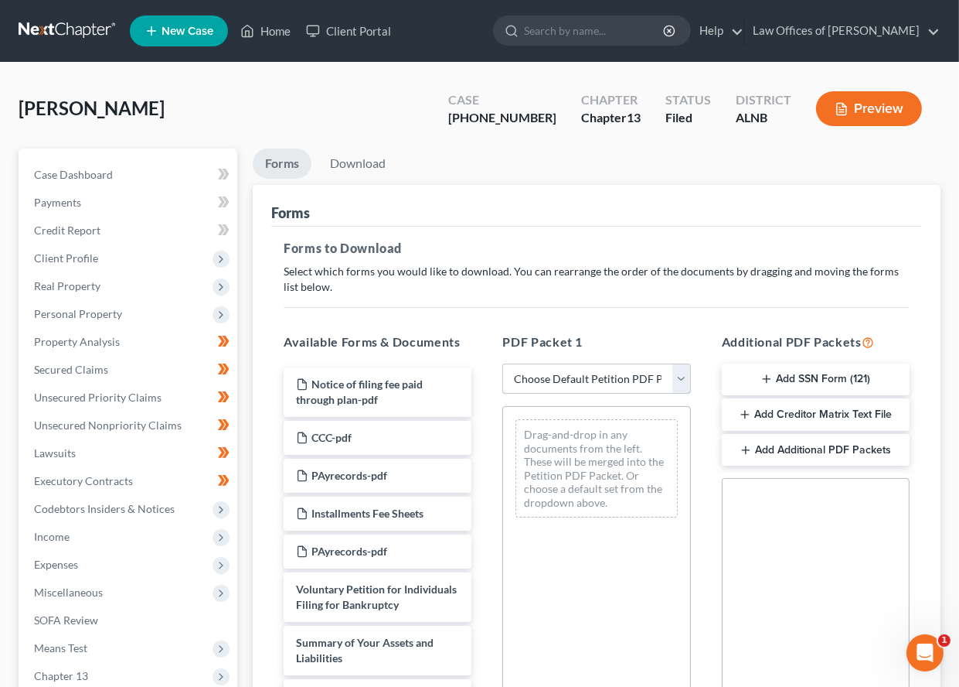
select select "2"
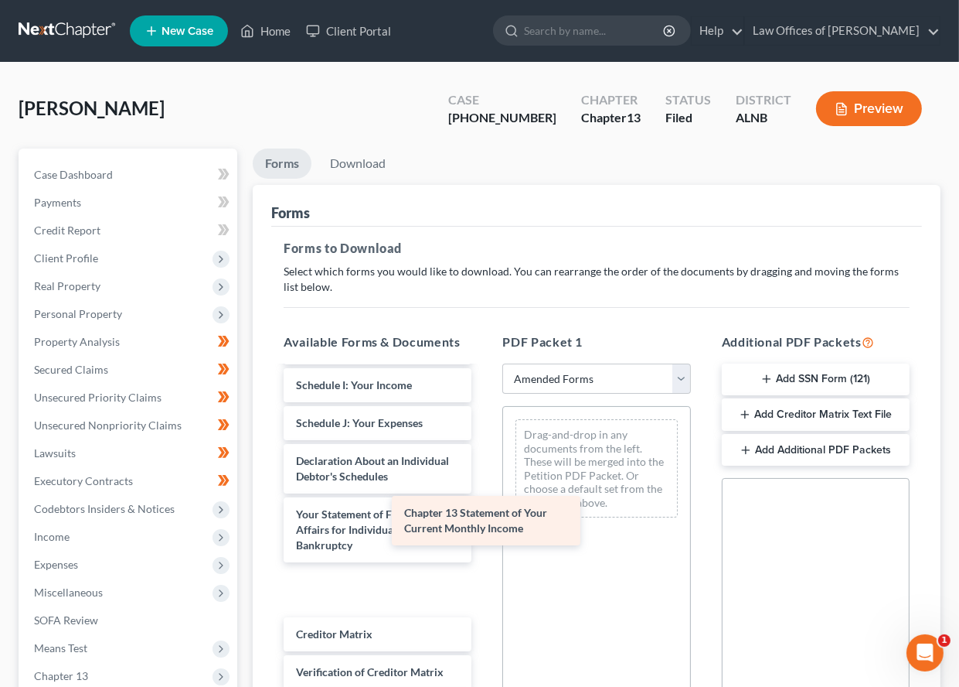
scroll to position [343, 0]
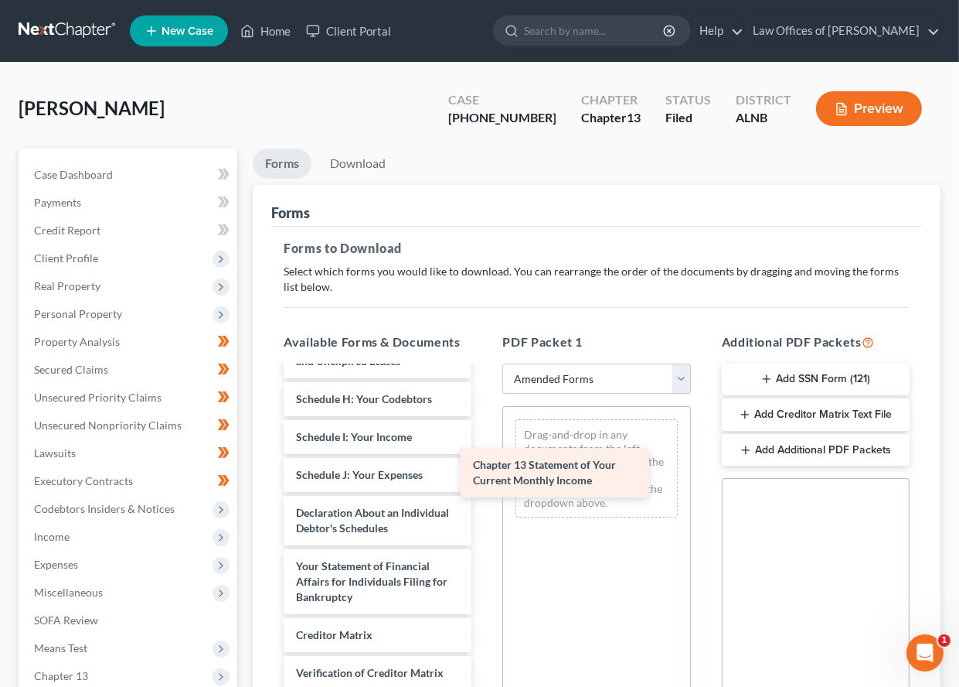
drag, startPoint x: 355, startPoint y: 571, endPoint x: 578, endPoint y: 456, distance: 251.0
click at [484, 456] on div "Chapter 13 Statement of Your Current Monthly Income Voluntary Petition for Indi…" at bounding box center [377, 418] width 213 height 788
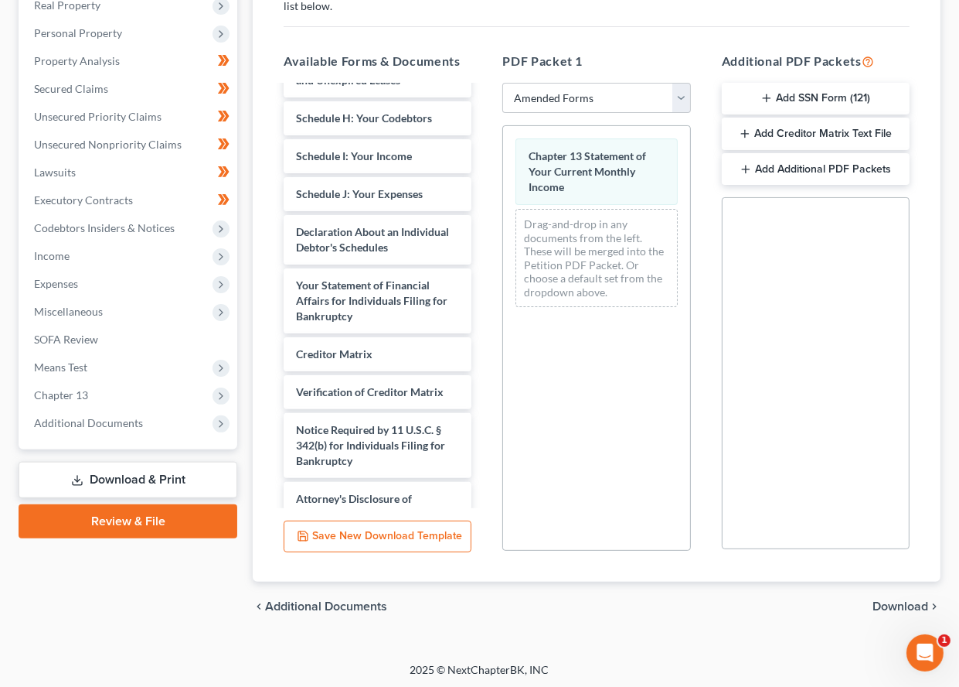
scroll to position [279, 0]
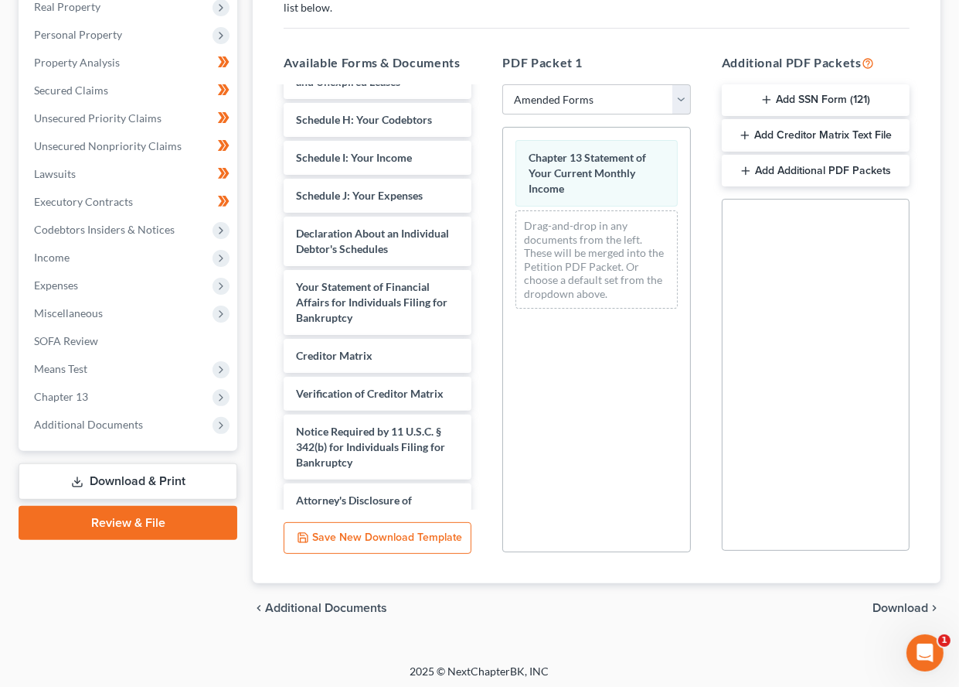
click at [874, 593] on div "chevron_left Additional Documents Download chevron_right" at bounding box center [597, 607] width 688 height 49
click at [877, 602] on span "Download" at bounding box center [901, 608] width 56 height 12
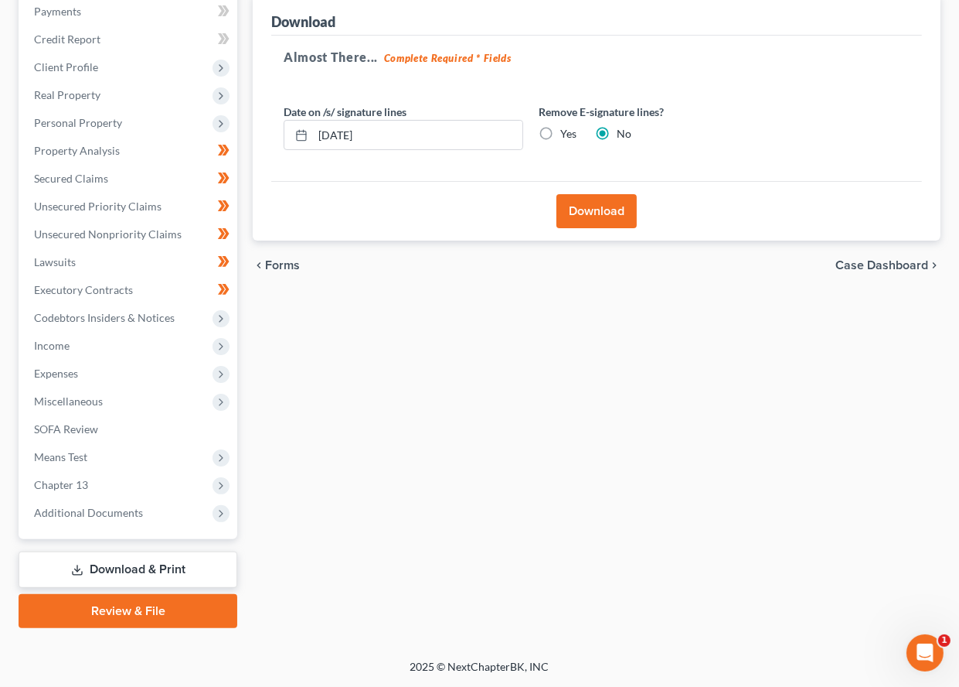
scroll to position [170, 0]
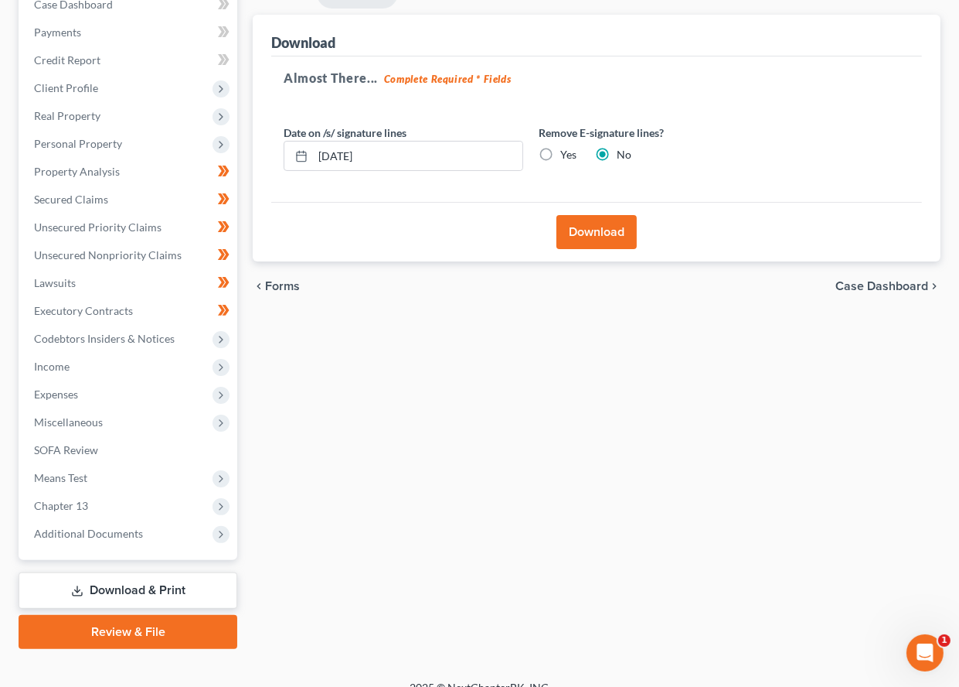
click at [576, 223] on button "Download" at bounding box center [597, 232] width 80 height 34
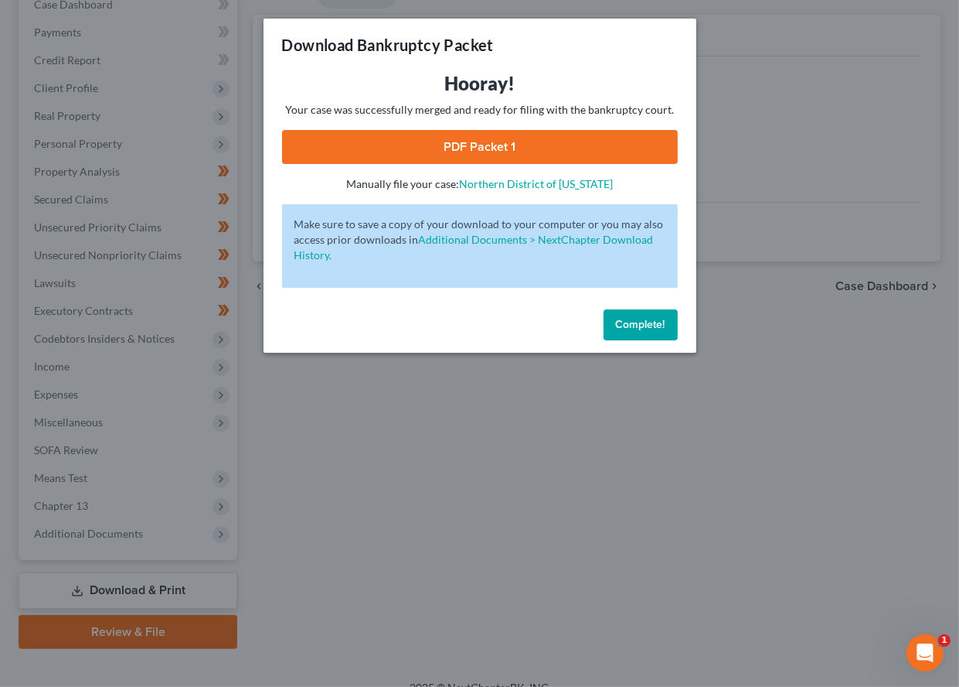
click at [622, 318] on span "Complete!" at bounding box center [640, 324] width 49 height 13
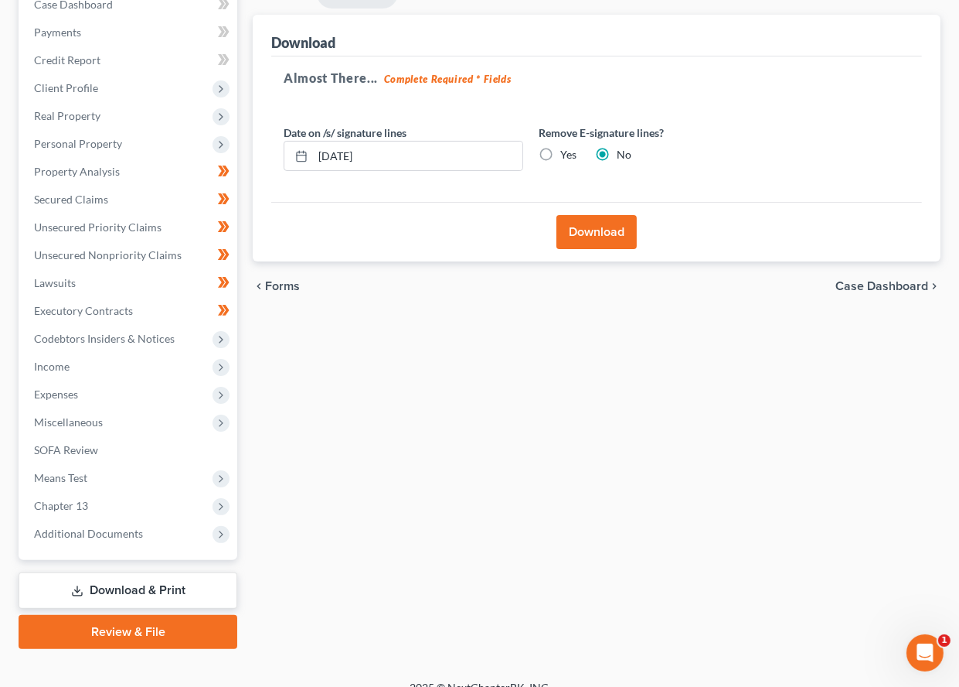
click at [164, 574] on link "Download & Print" at bounding box center [128, 590] width 219 height 36
click at [84, 443] on span "SOFA Review" at bounding box center [66, 449] width 64 height 13
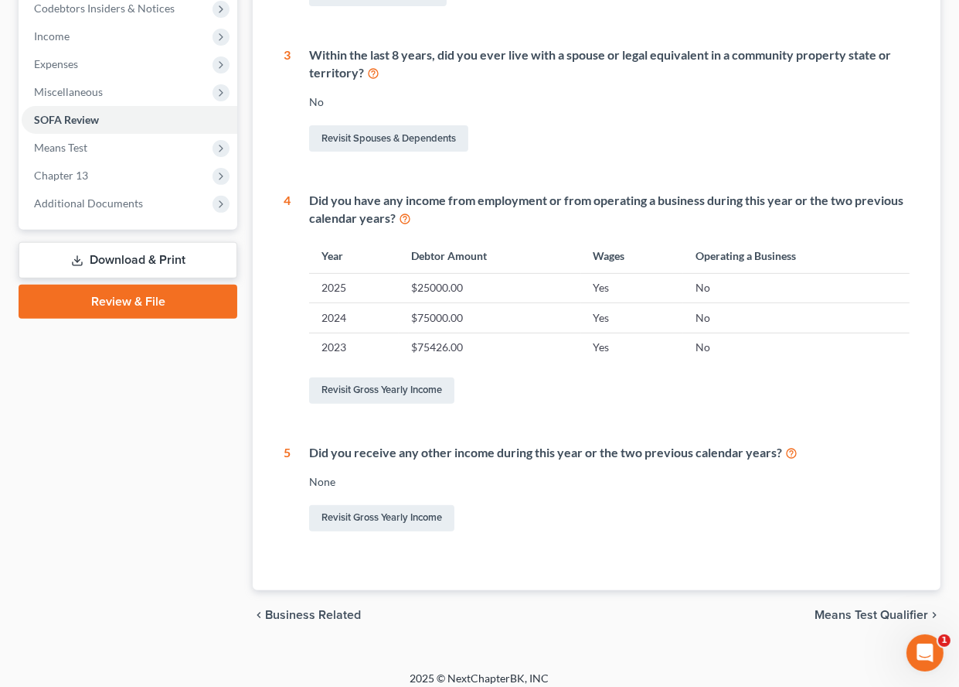
scroll to position [499, 0]
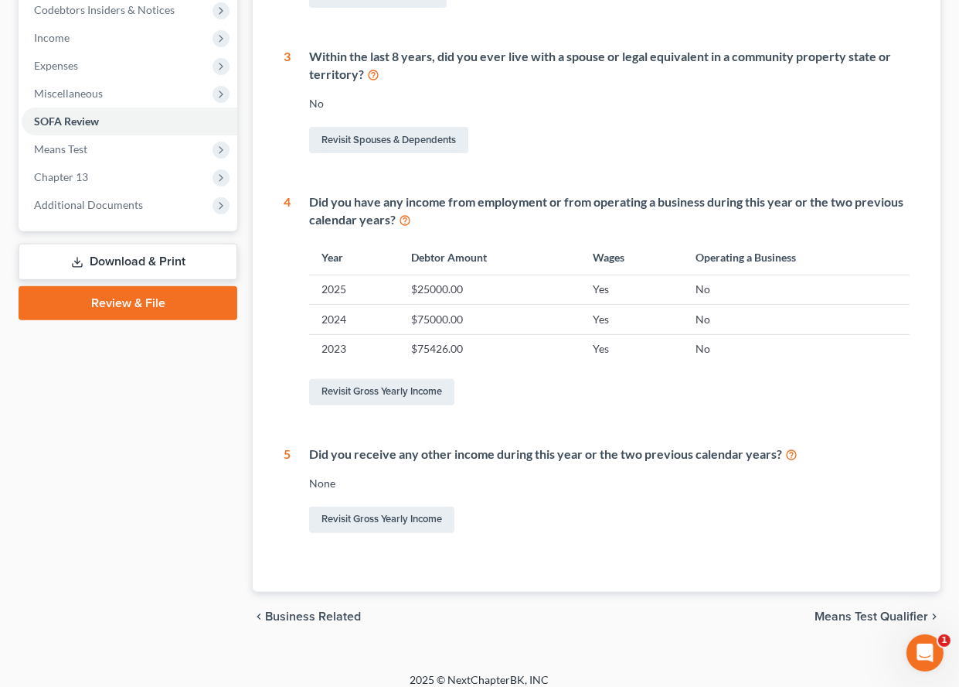
click at [111, 223] on div "Case Dashboard Payments Invoices Payments Payments Credit Report Client Profile" at bounding box center [128, 145] width 234 height 991
click at [106, 244] on link "Download & Print" at bounding box center [128, 262] width 219 height 36
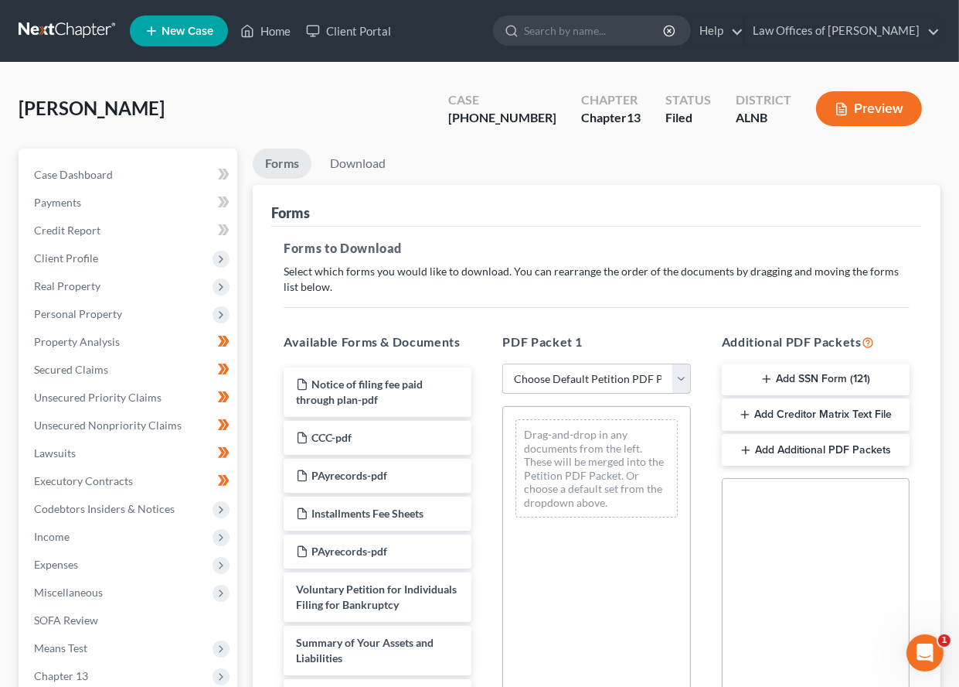
select select "2"
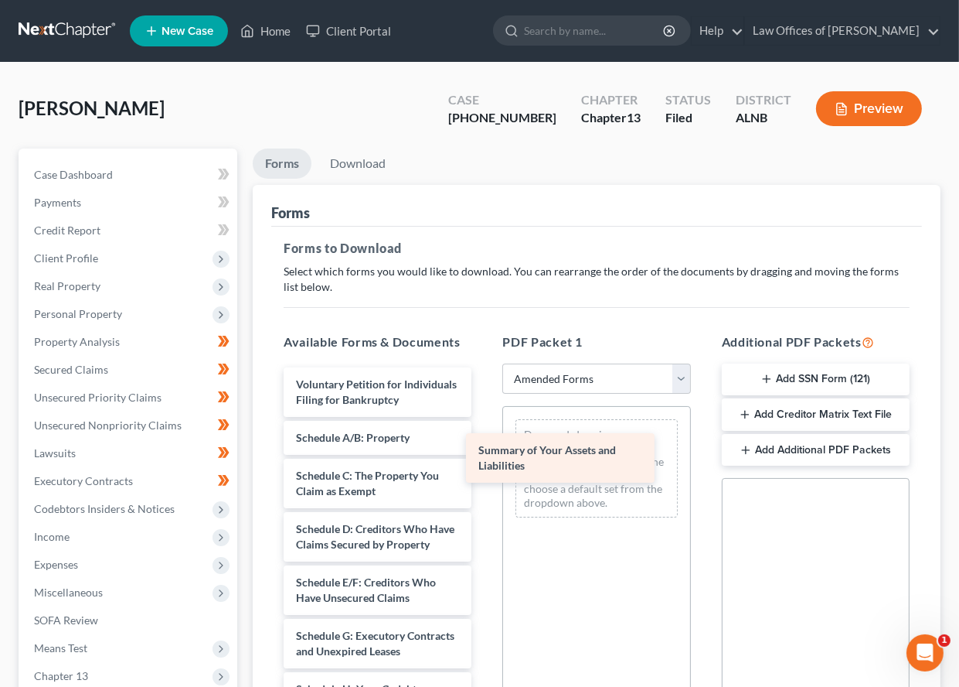
drag, startPoint x: 432, startPoint y: 438, endPoint x: 615, endPoint y: 456, distance: 183.3
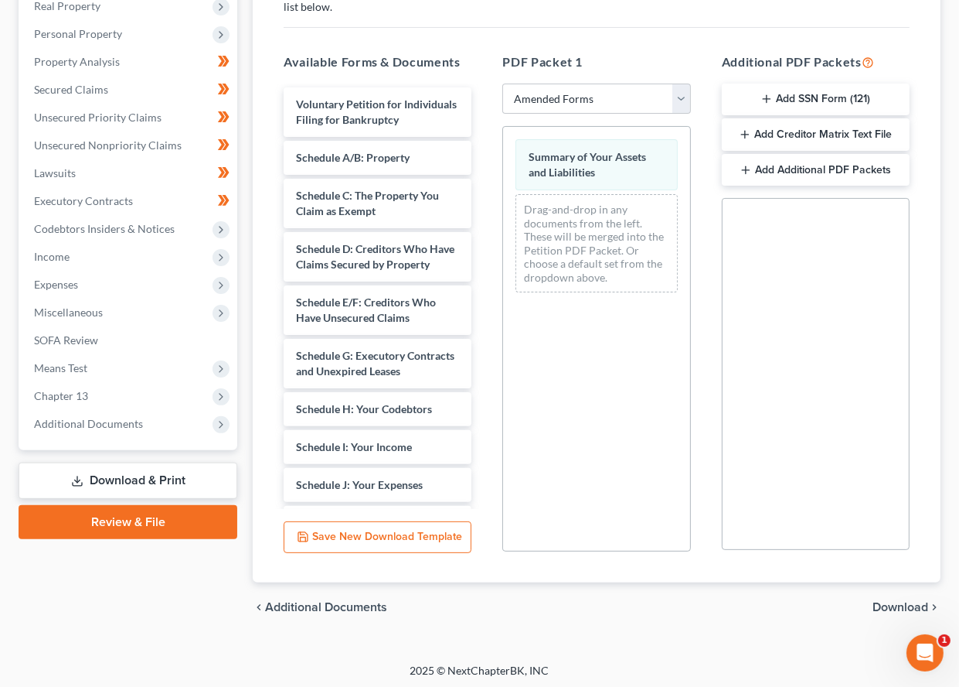
scroll to position [279, 0]
click at [895, 595] on div "chevron_left Additional Documents Download chevron_right" at bounding box center [597, 607] width 688 height 49
click at [899, 602] on span "Download" at bounding box center [901, 608] width 56 height 12
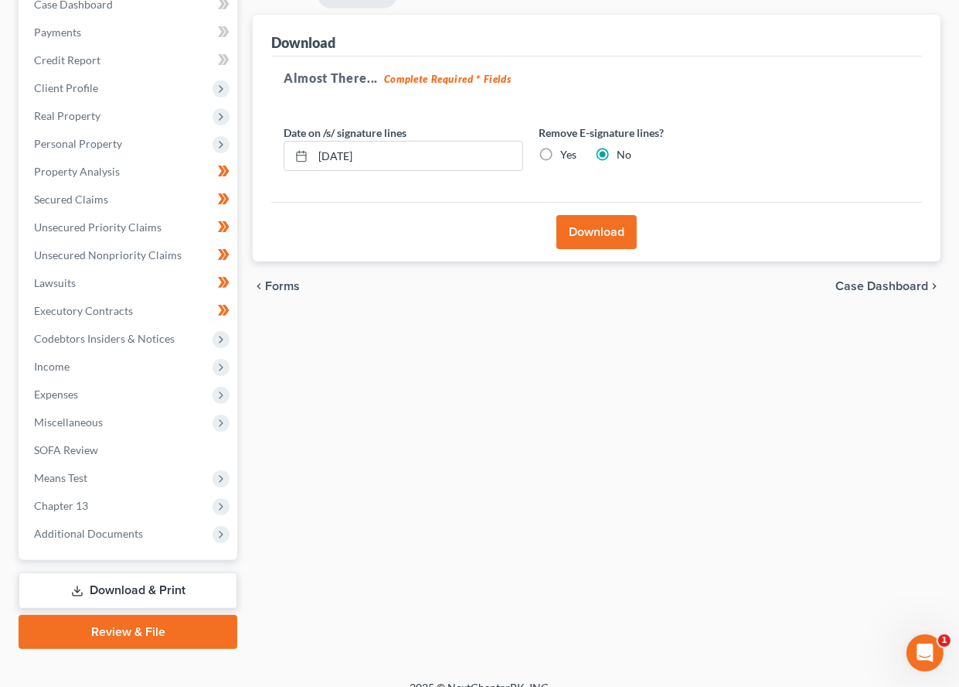
click at [576, 217] on button "Download" at bounding box center [597, 232] width 80 height 34
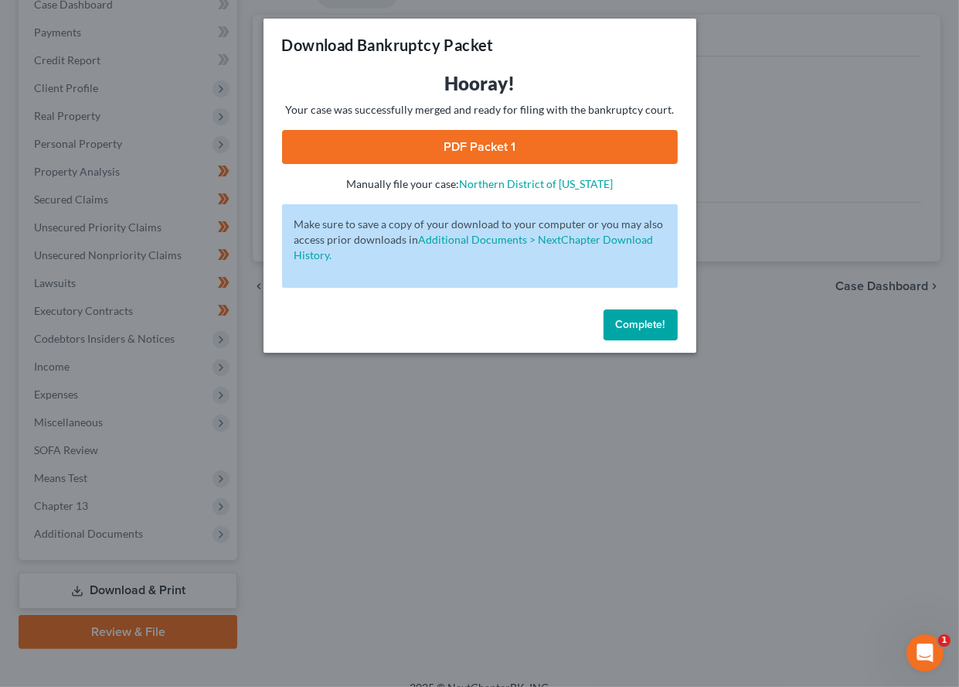
click at [496, 131] on link "PDF Packet 1" at bounding box center [480, 147] width 396 height 34
